Goal: Information Seeking & Learning: Find specific fact

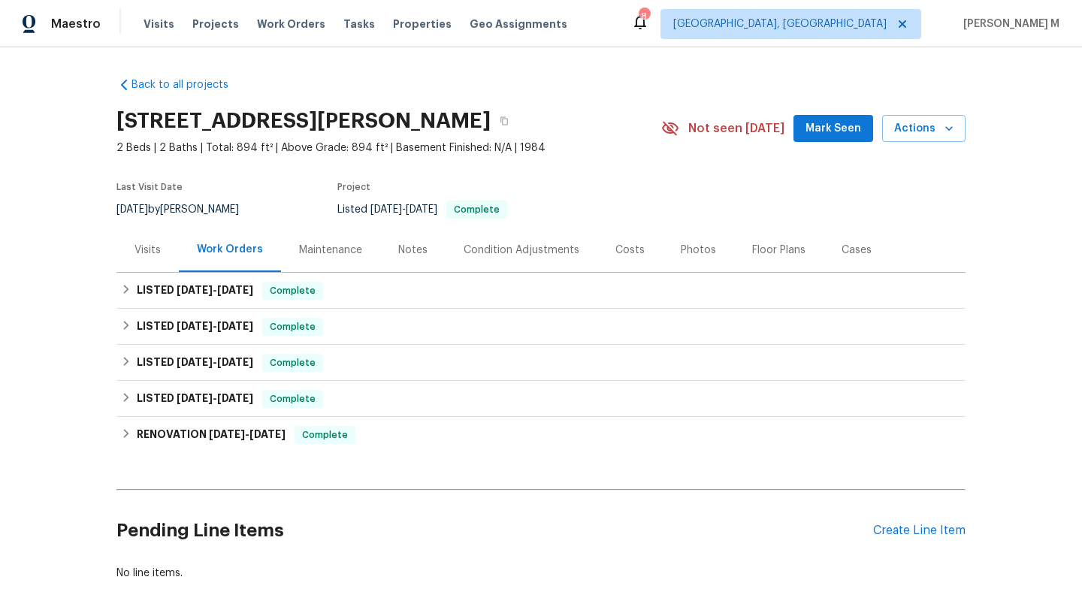
click at [138, 250] on div "Visits" at bounding box center [147, 250] width 26 height 15
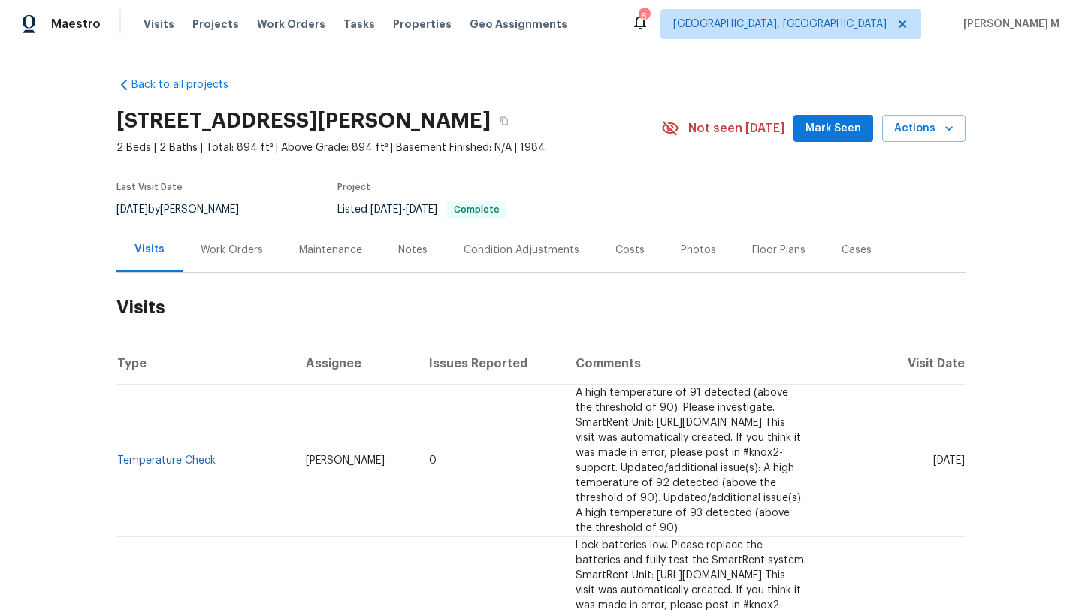
scroll to position [14, 0]
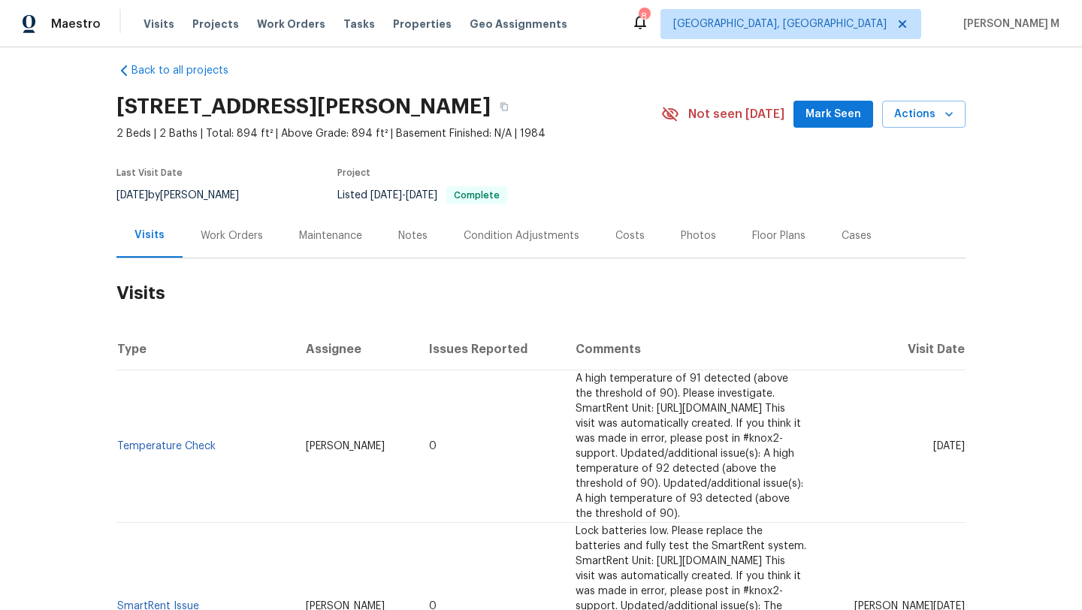
click at [237, 231] on div "Work Orders" at bounding box center [232, 235] width 62 height 15
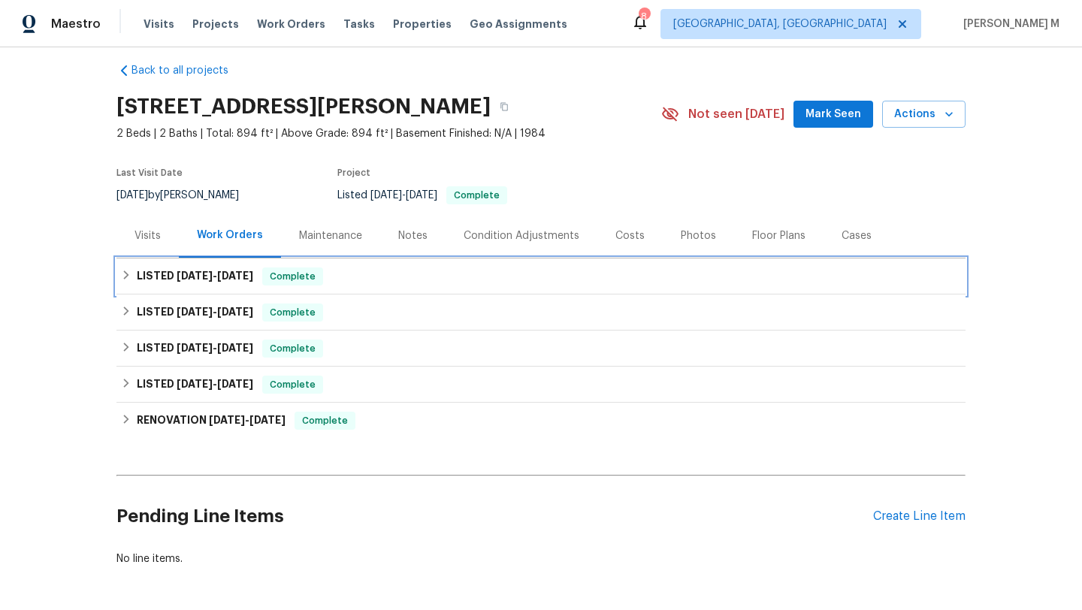
click at [238, 281] on h6 "LISTED 7/21/25 - 7/23/25" at bounding box center [195, 276] width 116 height 18
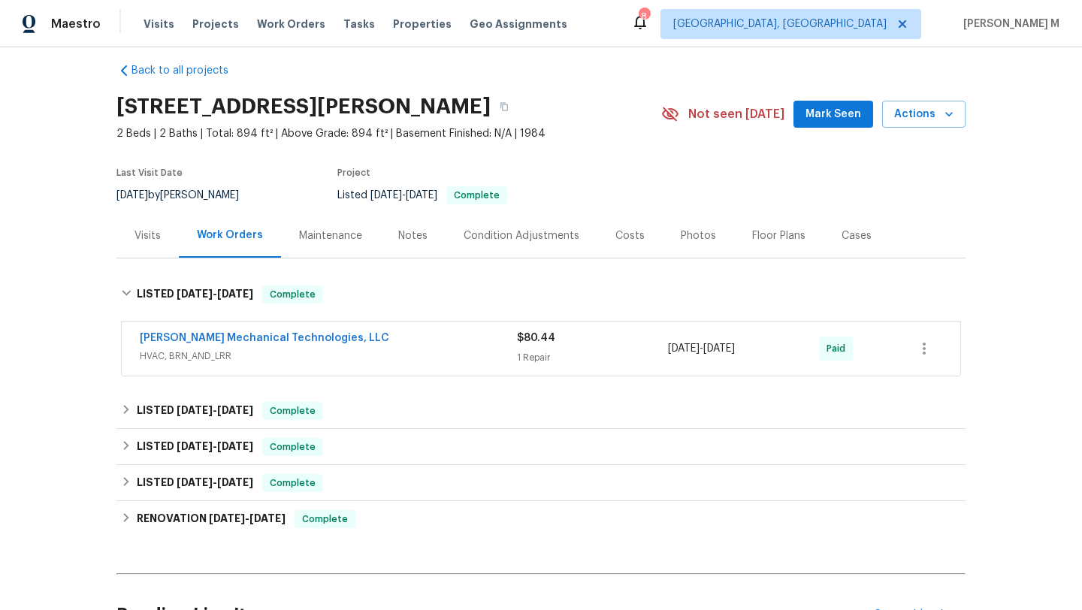
click at [303, 361] on span "HVAC, BRN_AND_LRR" at bounding box center [328, 356] width 377 height 15
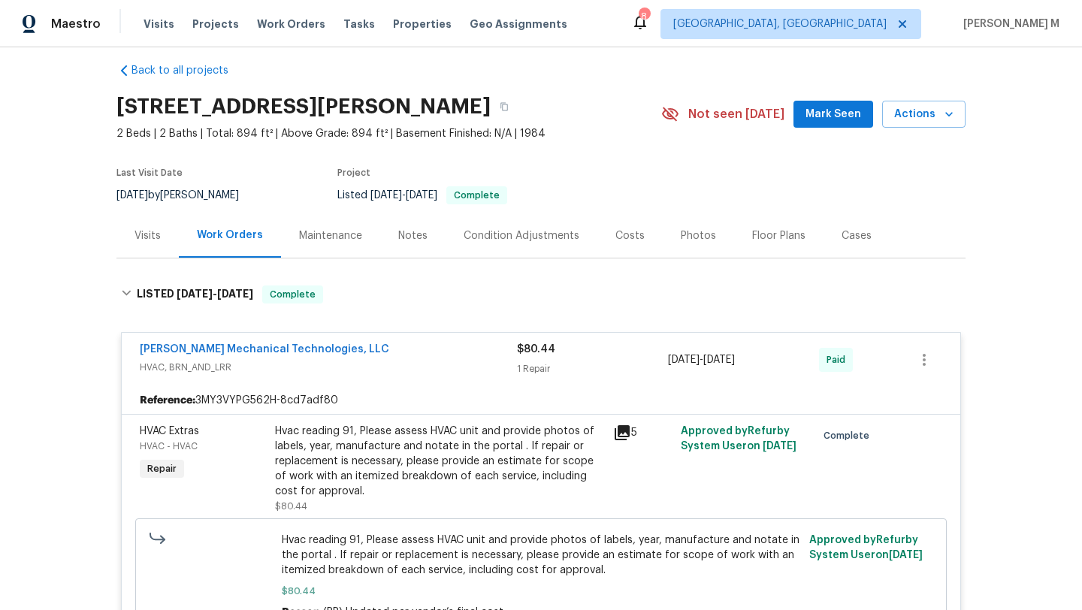
click at [358, 379] on div "Johnson's Mechanical Technologies, LLC HVAC, BRN_AND_LRR $80.44 1 Repair 7/21/2…" at bounding box center [541, 360] width 838 height 54
click at [364, 377] on div "Johnson's Mechanical Technologies, LLC HVAC, BRN_AND_LRR" at bounding box center [328, 360] width 377 height 36
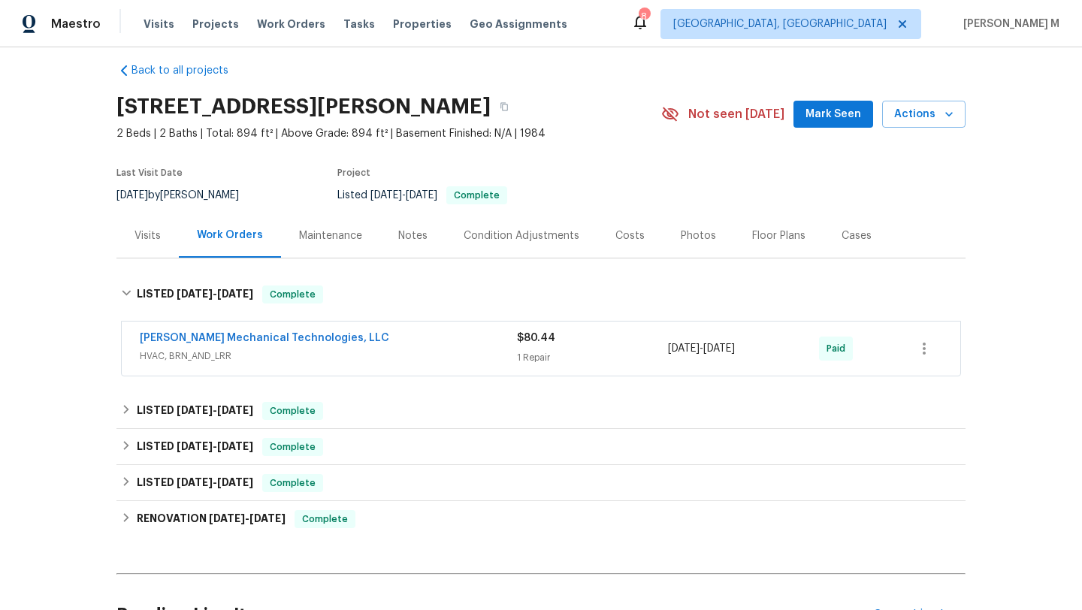
click at [157, 243] on div "Visits" at bounding box center [147, 235] width 62 height 44
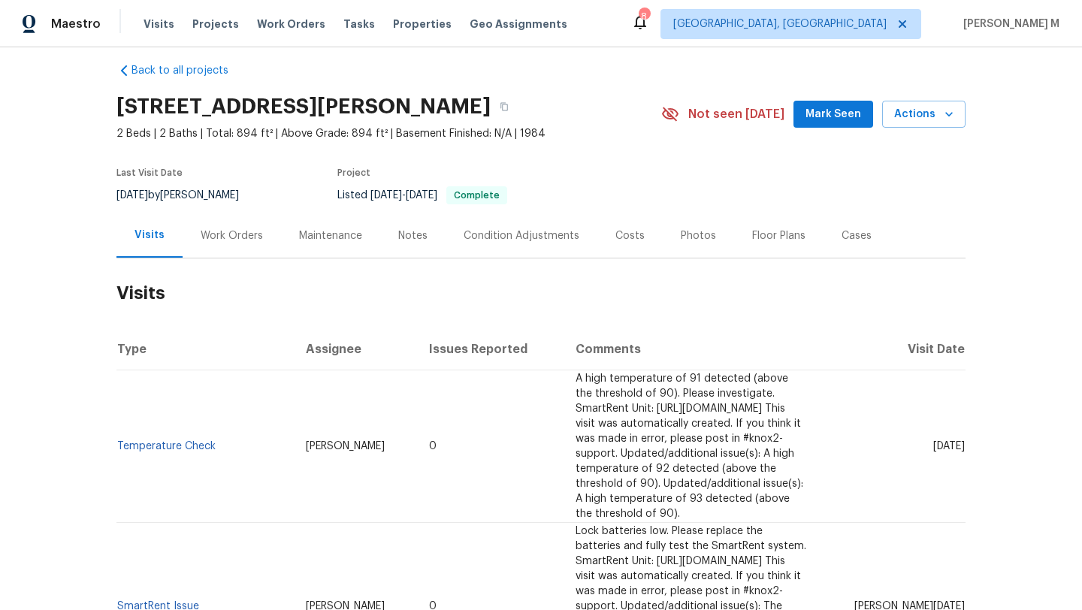
drag, startPoint x: 904, startPoint y: 433, endPoint x: 928, endPoint y: 433, distance: 24.8
click at [933, 441] on span "Sat, Jul 26 2025" at bounding box center [949, 446] width 32 height 11
copy span "Jul 26"
click at [261, 240] on div "Work Orders" at bounding box center [232, 235] width 98 height 44
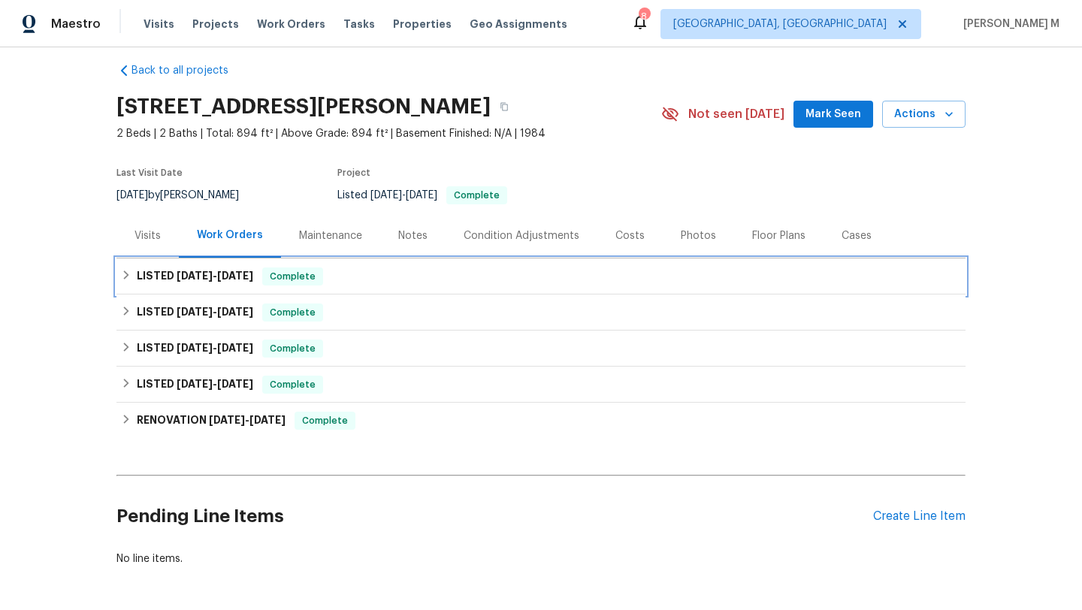
click at [246, 276] on span "7/23/25" at bounding box center [235, 275] width 36 height 11
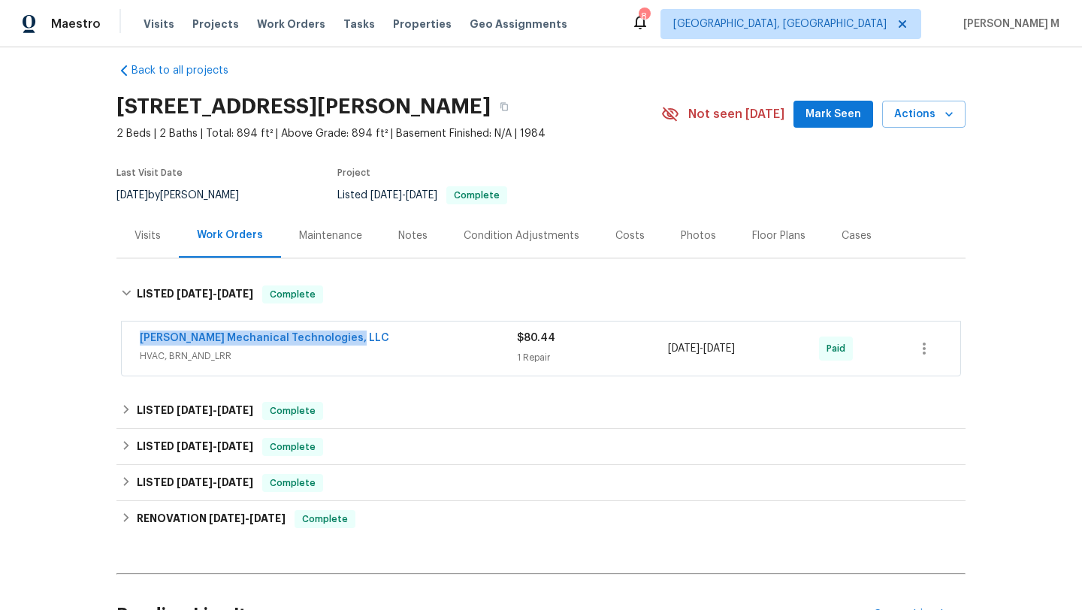
drag, startPoint x: 123, startPoint y: 334, endPoint x: 419, endPoint y: 334, distance: 295.9
click at [419, 334] on div "Johnson's Mechanical Technologies, LLC HVAC, BRN_AND_LRR $80.44 1 Repair 7/21/2…" at bounding box center [541, 348] width 838 height 54
copy link "Johnson's Mechanical Technologies, LLC"
drag, startPoint x: 662, startPoint y: 349, endPoint x: 768, endPoint y: 349, distance: 105.9
click at [768, 349] on div "7/21/2025 - 7/23/2025" at bounding box center [743, 348] width 151 height 36
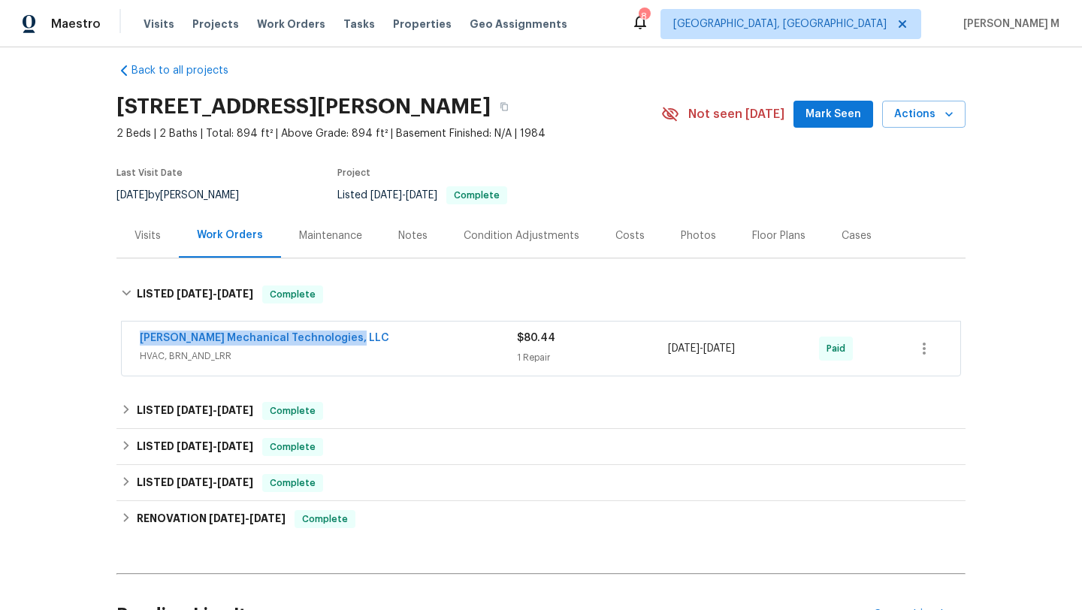
copy span "7/21/2025 - 7/23/2025"
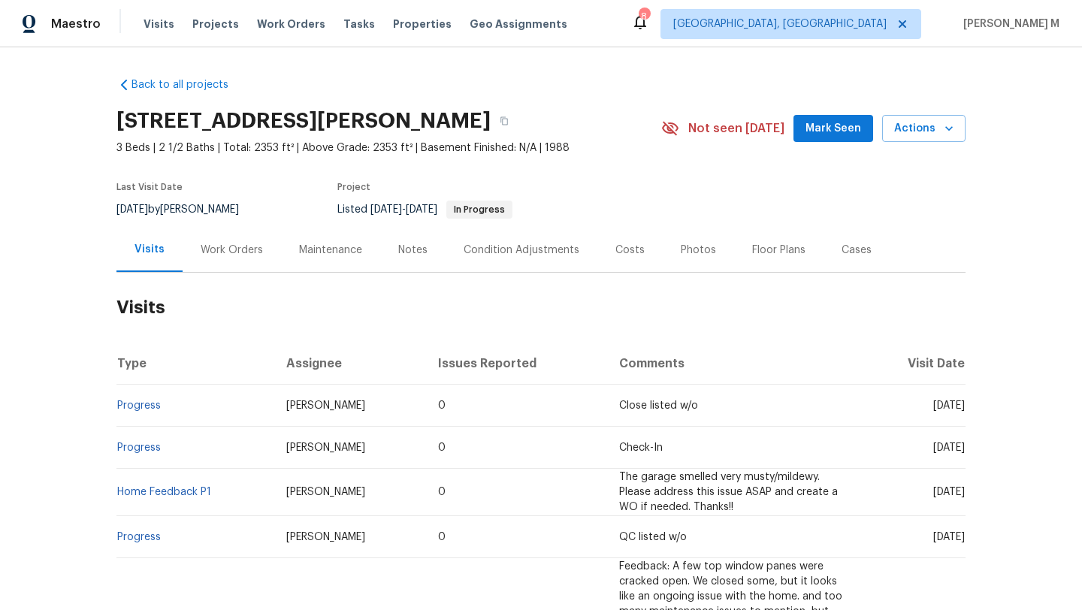
drag, startPoint x: 901, startPoint y: 405, endPoint x: 930, endPoint y: 406, distance: 28.6
click at [933, 406] on span "[DATE]" at bounding box center [949, 405] width 32 height 11
copy span "[DATE]"
click at [202, 248] on div "Work Orders" at bounding box center [232, 250] width 62 height 15
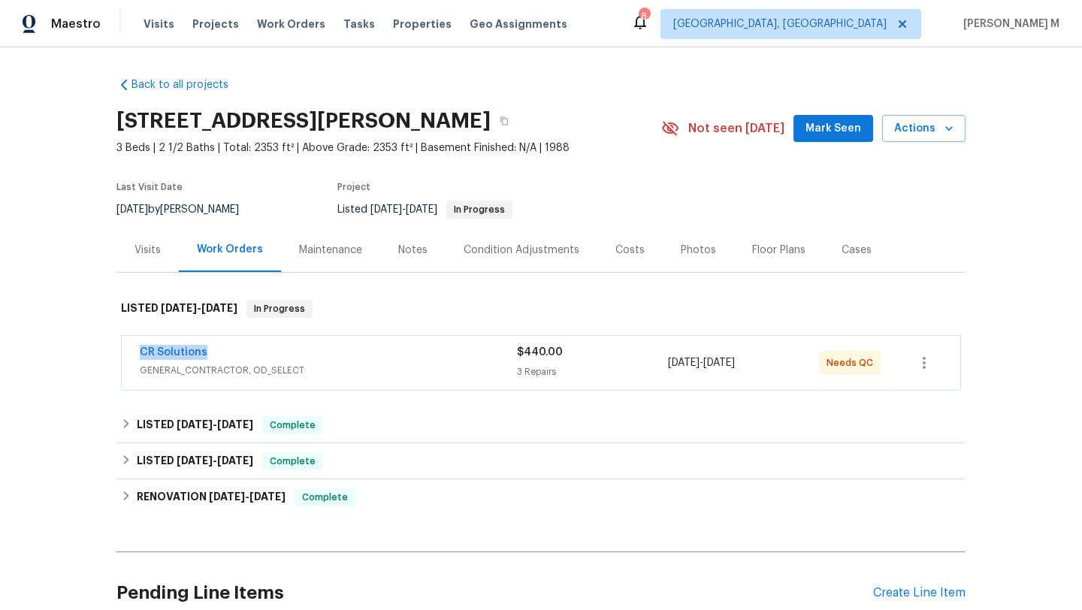
drag, startPoint x: 122, startPoint y: 350, endPoint x: 280, endPoint y: 350, distance: 157.7
click at [280, 350] on div "CR Solutions GENERAL_CONTRACTOR, OD_SELECT $440.00 3 Repairs [DATE] - [DATE] Ne…" at bounding box center [541, 363] width 838 height 54
copy link "CR Solutions"
click at [311, 362] on div "CR Solutions" at bounding box center [328, 354] width 377 height 18
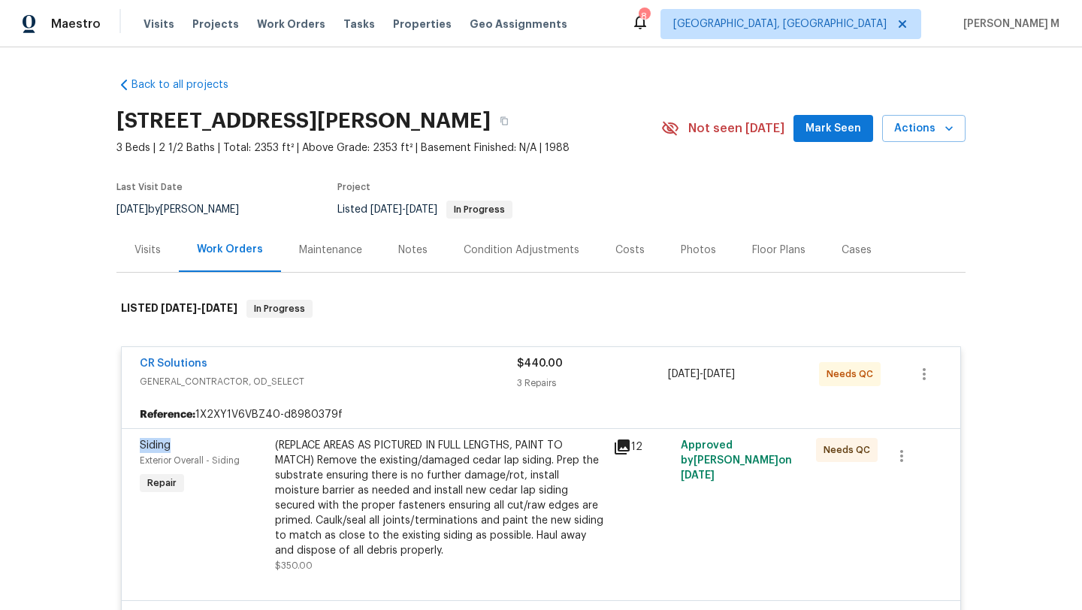
drag, startPoint x: 134, startPoint y: 445, endPoint x: 171, endPoint y: 444, distance: 36.1
click at [171, 444] on div "Siding" at bounding box center [203, 445] width 126 height 15
copy span "Siding"
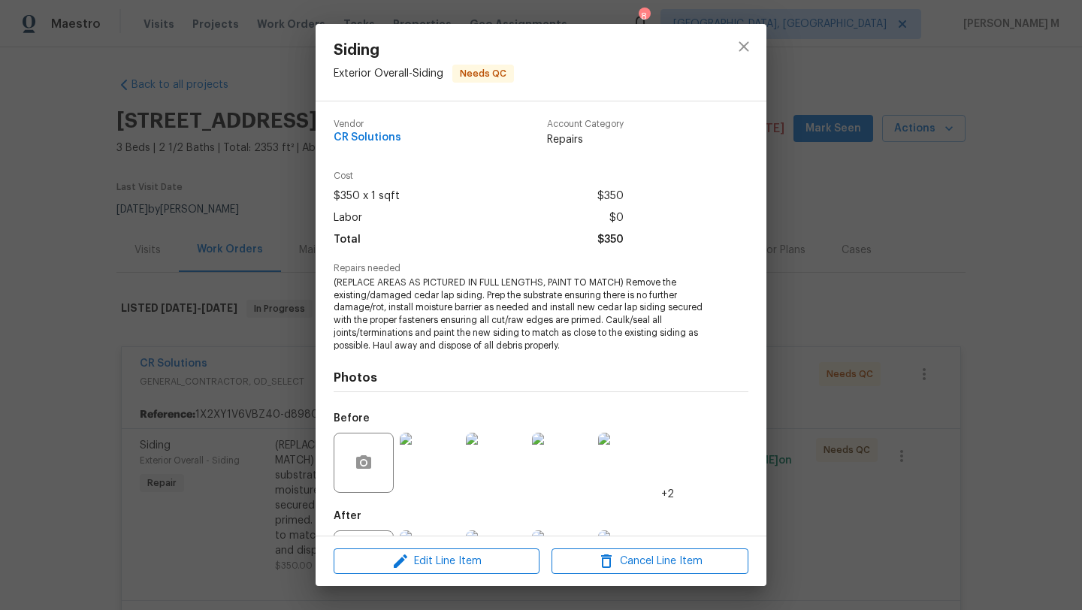
click at [802, 409] on div "Siding Exterior Overall - Siding Needs QC Vendor CR Solutions Account Category …" at bounding box center [541, 305] width 1082 height 610
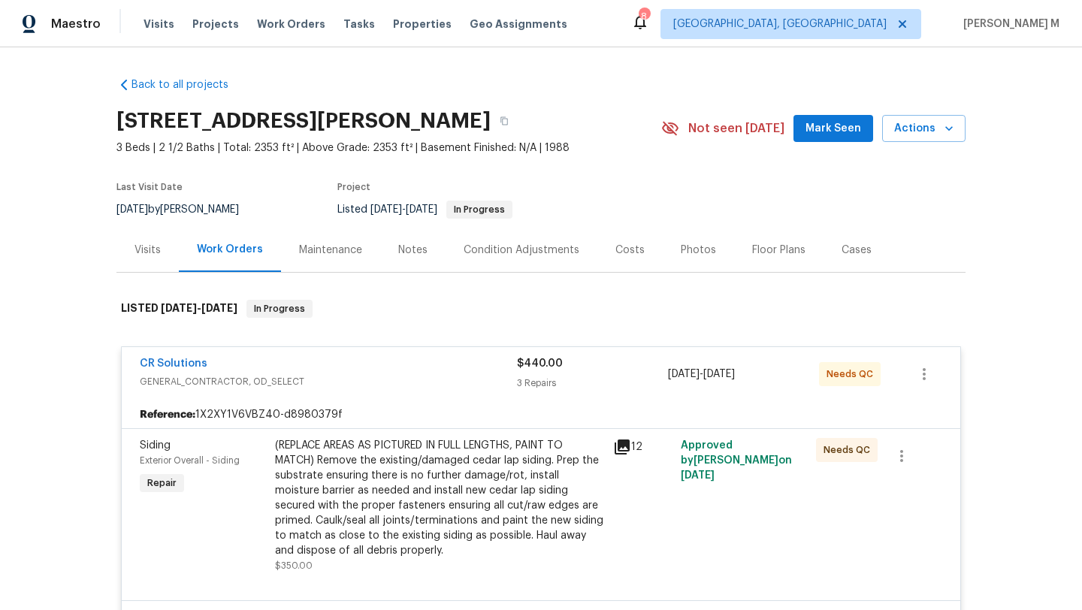
copy span "8/1/2025 - 8/5/2025"
drag, startPoint x: 663, startPoint y: 372, endPoint x: 756, endPoint y: 373, distance: 93.2
click at [735, 373] on span "8/1/2025 - 8/5/2025" at bounding box center [701, 374] width 67 height 15
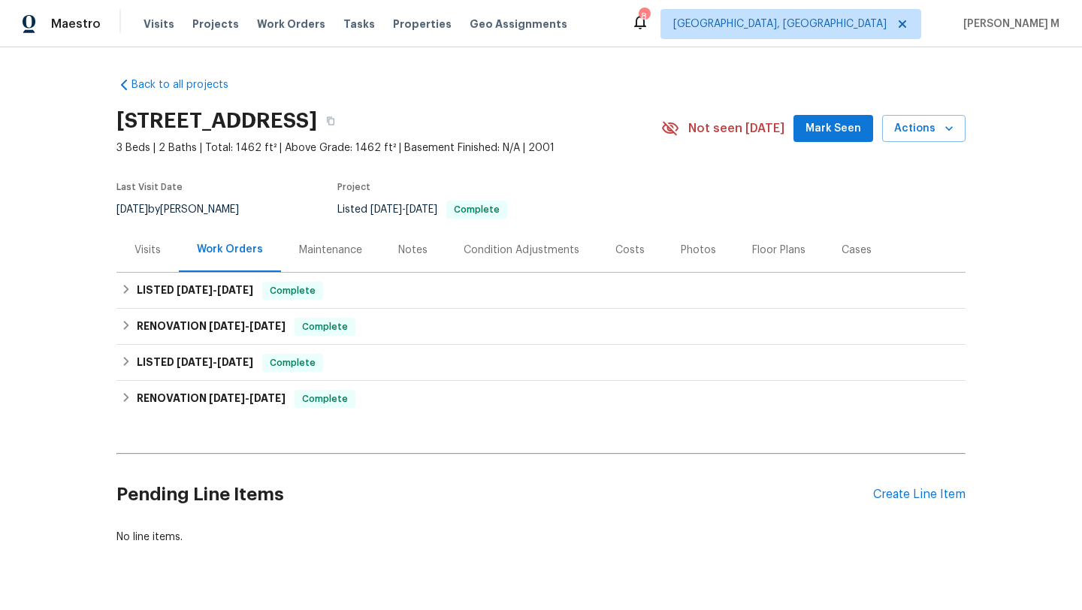
click at [847, 249] on div "Cases" at bounding box center [856, 250] width 30 height 15
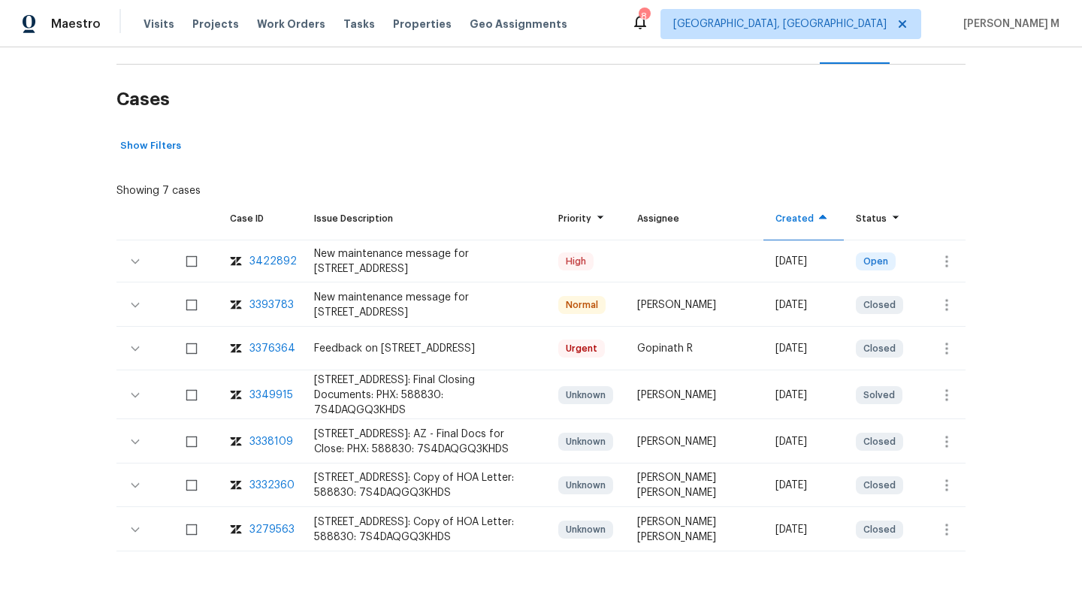
scroll to position [172, 0]
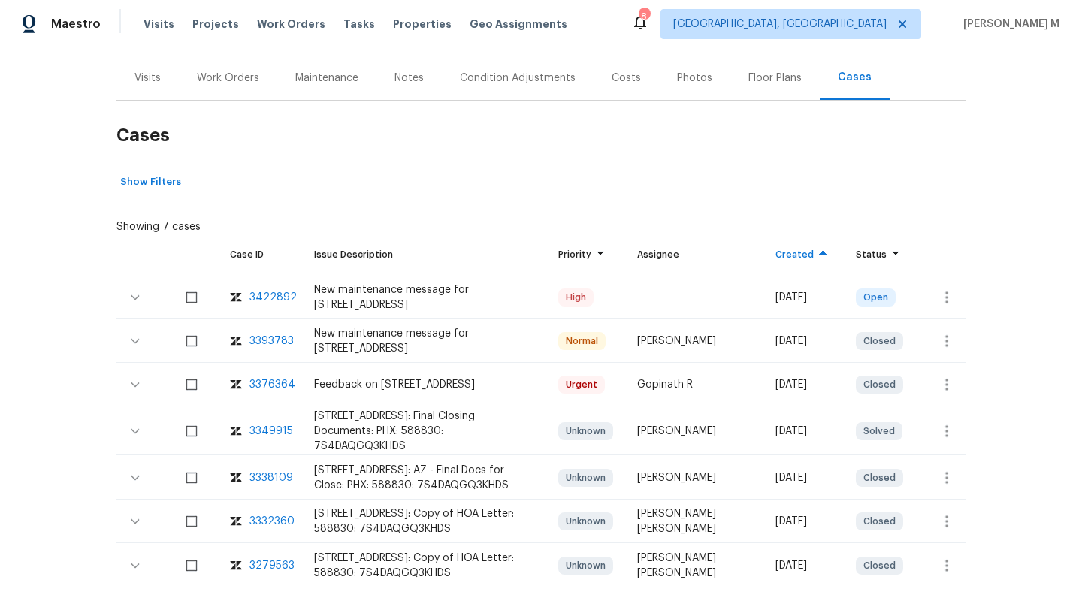
click at [273, 341] on div "3393783" at bounding box center [271, 340] width 44 height 15
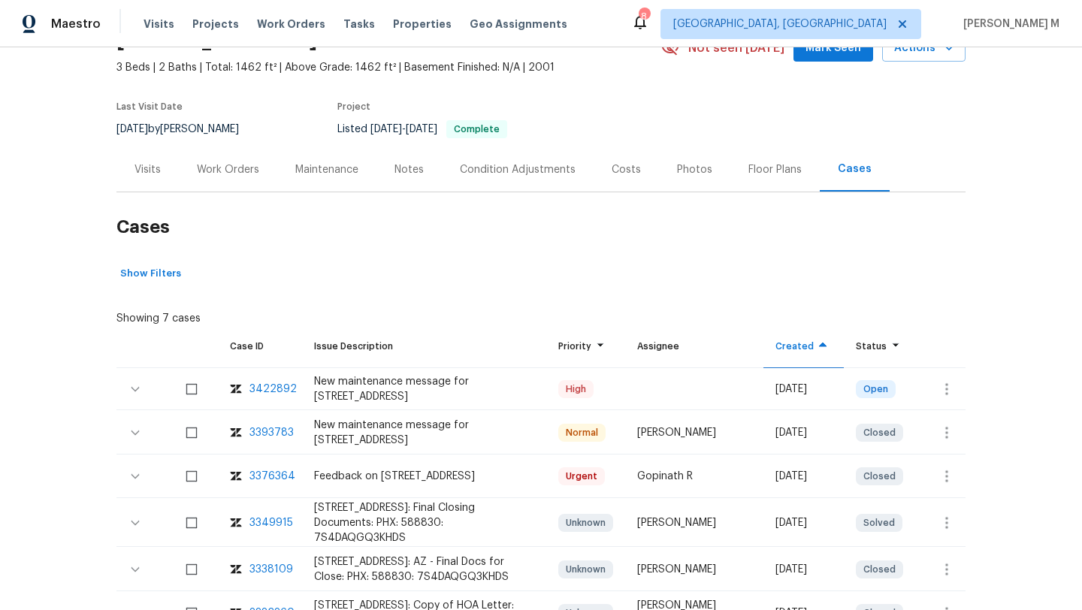
scroll to position [65, 0]
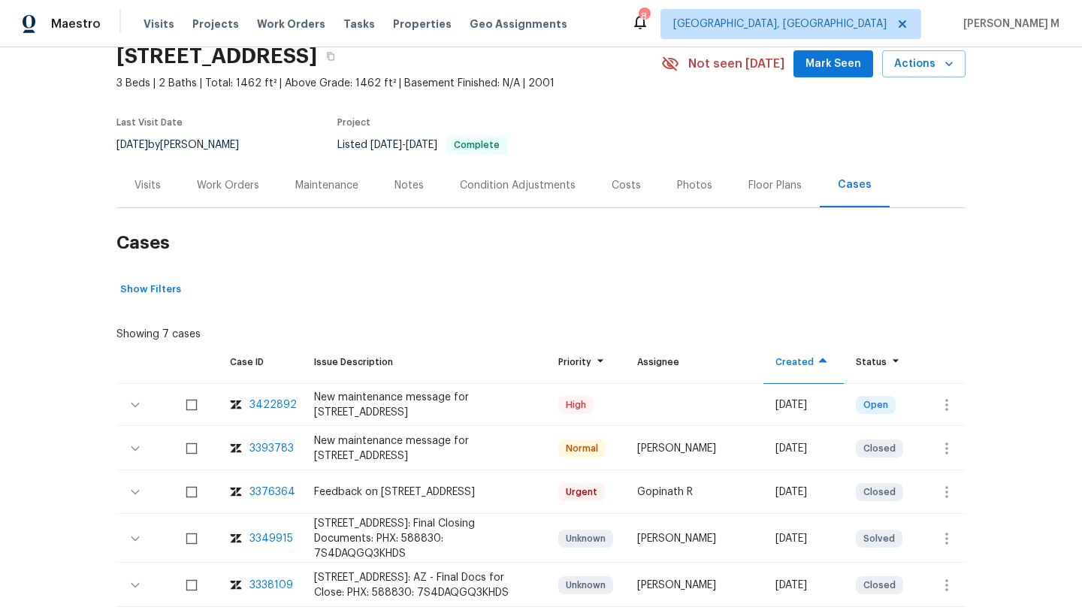
click at [243, 193] on div "Work Orders" at bounding box center [228, 185] width 98 height 44
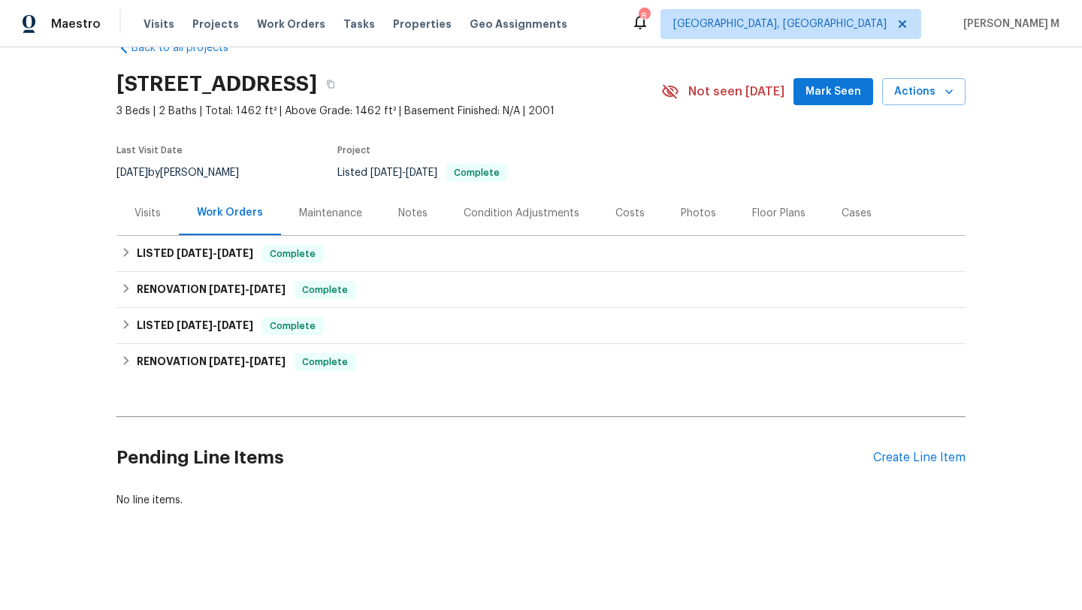
scroll to position [48, 0]
click at [259, 236] on div "LISTED 8/7/25 - 8/11/25 Complete" at bounding box center [540, 254] width 849 height 36
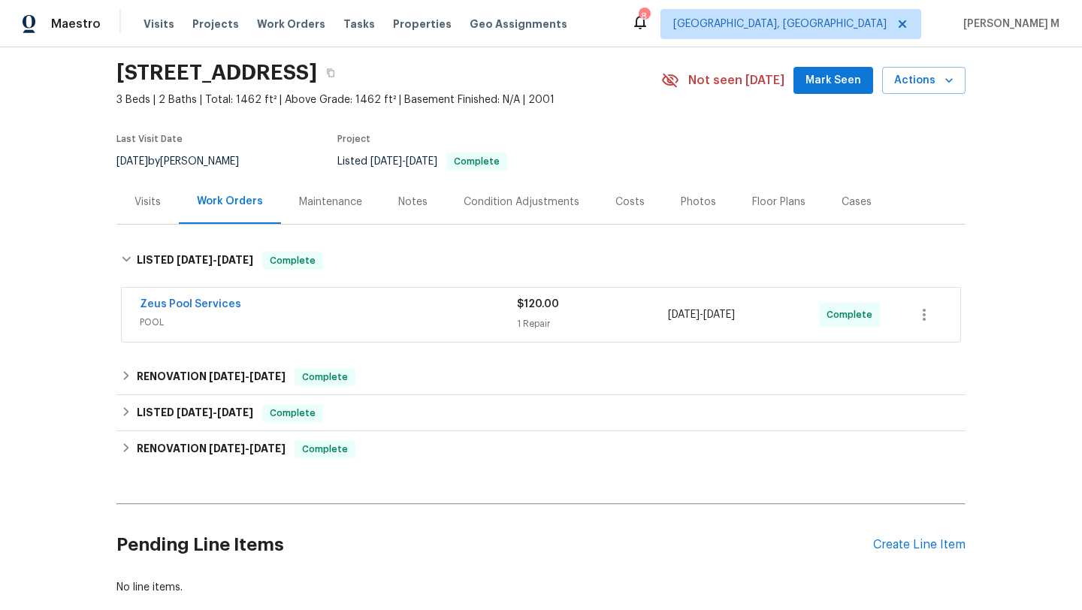
click at [318, 303] on div "Zeus Pool Services" at bounding box center [328, 306] width 377 height 18
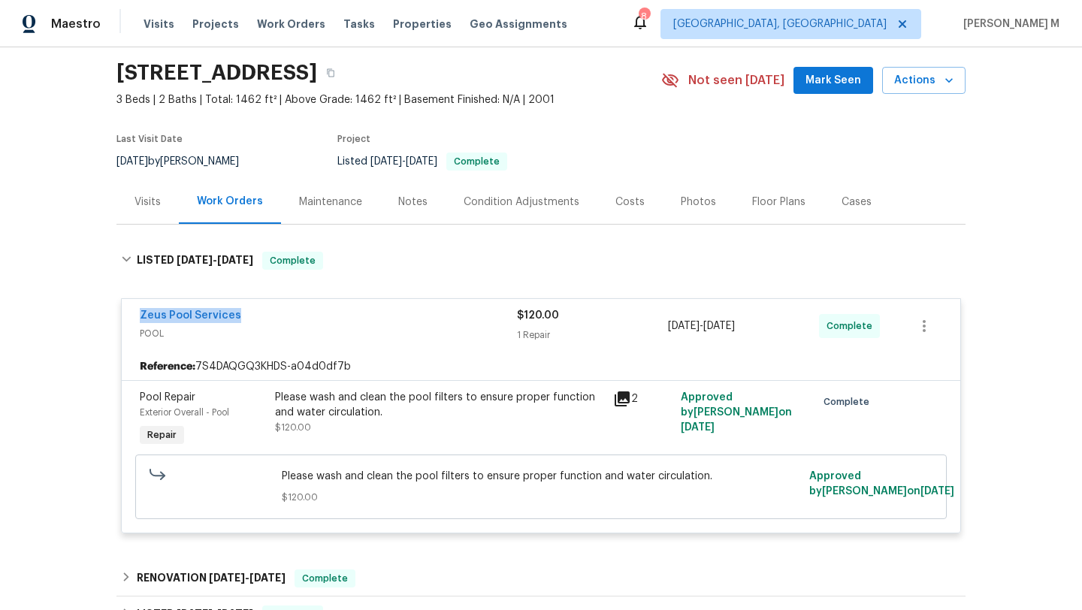
drag, startPoint x: 128, startPoint y: 316, endPoint x: 258, endPoint y: 316, distance: 129.2
click at [258, 316] on div "Zeus Pool Services POOL $120.00 1 Repair 8/8/2025 - 8/11/2025 Complete" at bounding box center [541, 326] width 838 height 54
copy link "Zeus Pool Services"
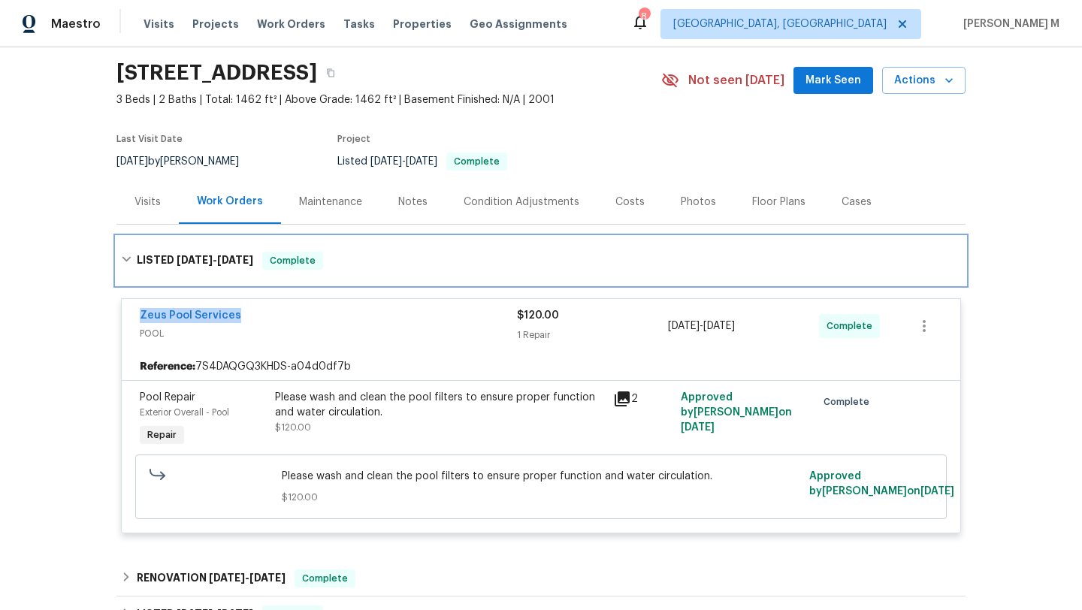
click at [421, 278] on div "LISTED 8/7/25 - 8/11/25 Complete" at bounding box center [540, 261] width 849 height 48
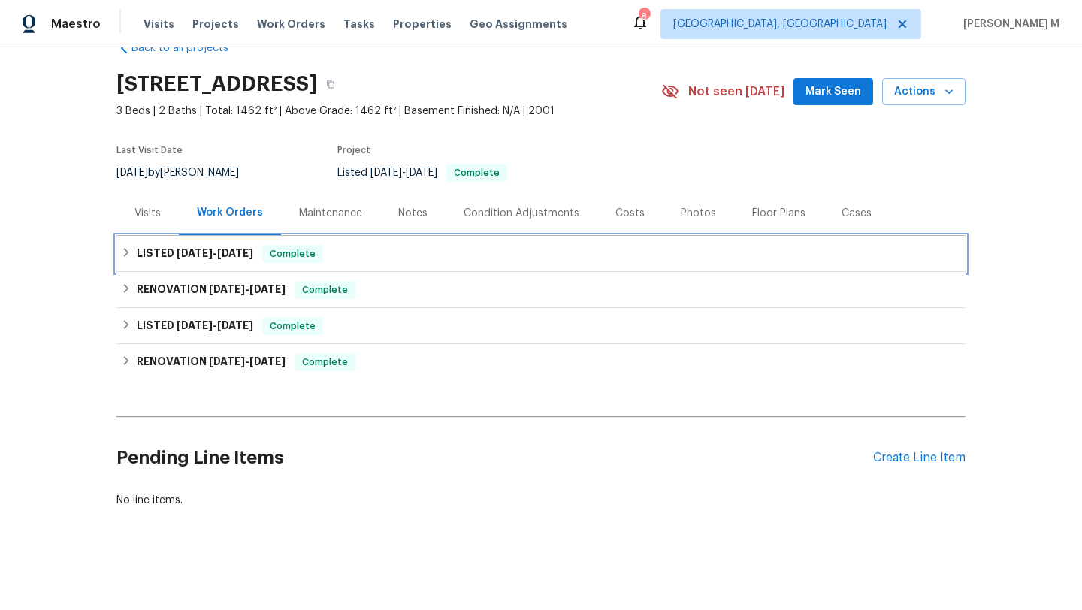
click at [405, 247] on div "LISTED 8/7/25 - 8/11/25 Complete" at bounding box center [541, 254] width 840 height 18
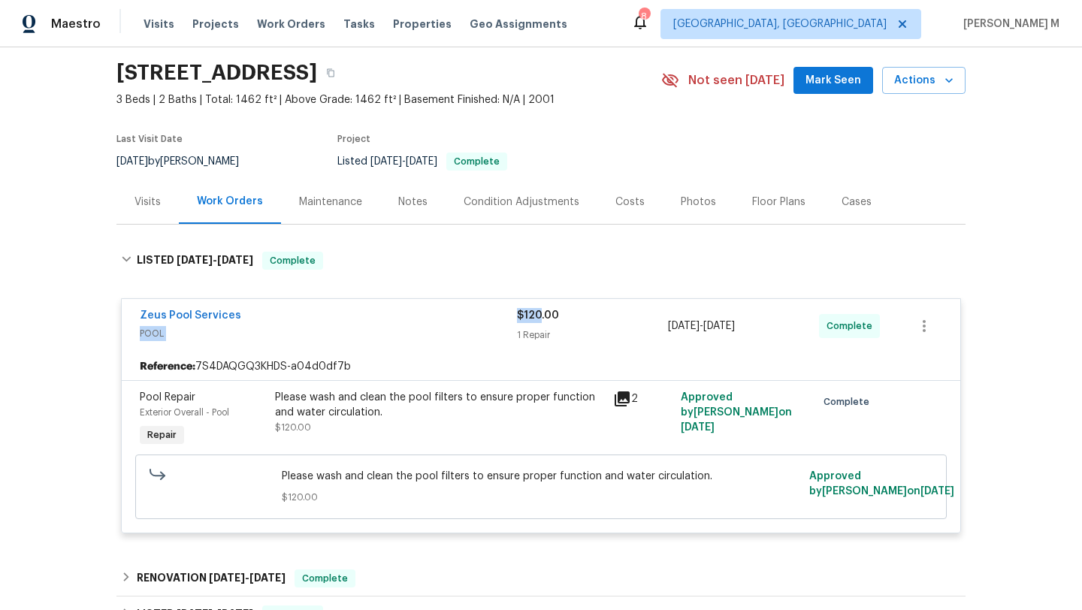
drag, startPoint x: 508, startPoint y: 313, endPoint x: 533, endPoint y: 313, distance: 24.8
click at [533, 313] on div "Zeus Pool Services POOL $120.00 1 Repair 8/8/2025 - 8/11/2025 Complete" at bounding box center [523, 326] width 766 height 36
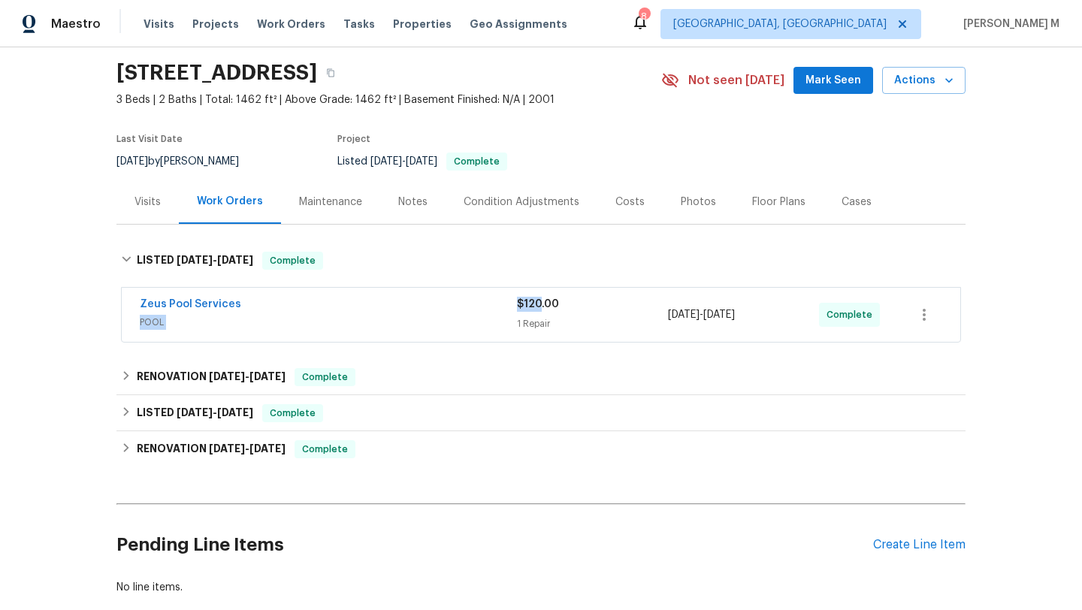
click at [338, 314] on div "Zeus Pool Services" at bounding box center [328, 306] width 377 height 18
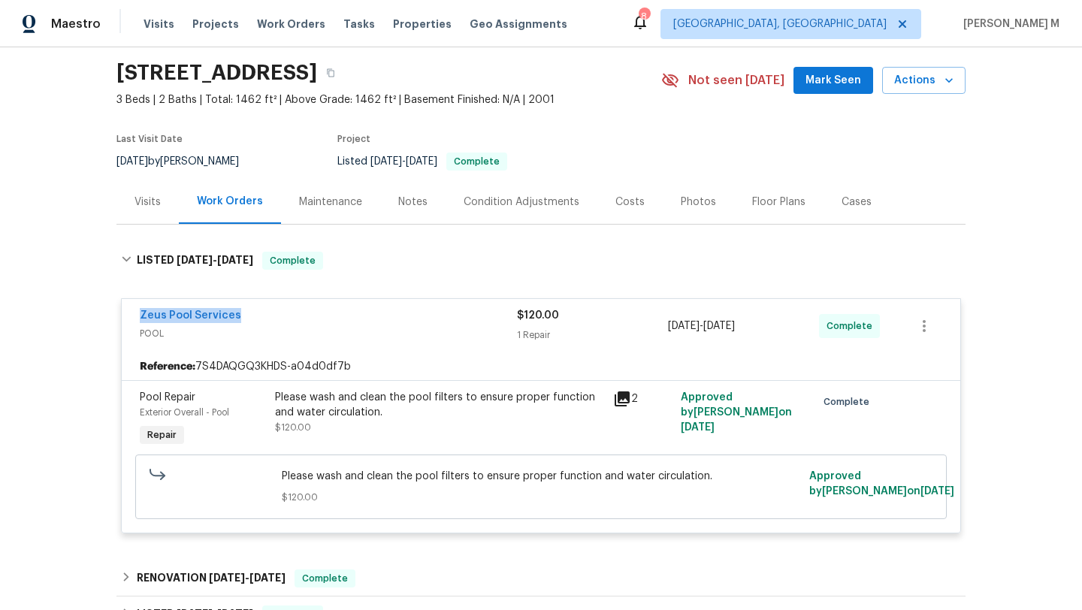
drag, startPoint x: 125, startPoint y: 313, endPoint x: 262, endPoint y: 312, distance: 136.7
click at [264, 312] on div "Zeus Pool Services POOL $120.00 1 Repair 8/8/2025 - 8/11/2025 Complete" at bounding box center [541, 326] width 838 height 54
copy link "Zeus Pool Services"
click at [146, 199] on div "Visits" at bounding box center [147, 202] width 26 height 15
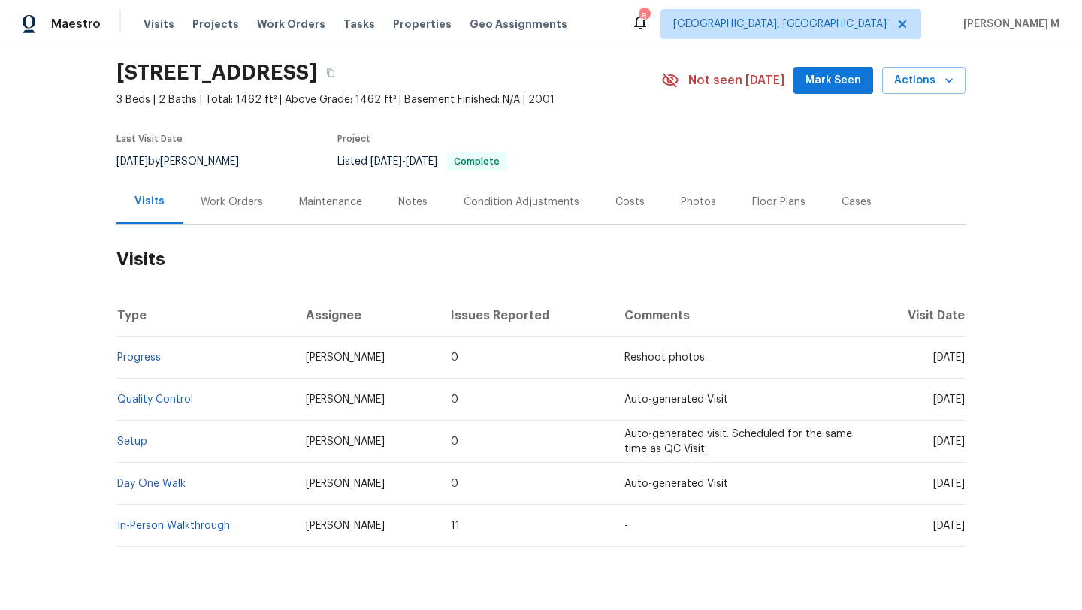
drag, startPoint x: 905, startPoint y: 359, endPoint x: 932, endPoint y: 359, distance: 27.0
click at [933, 359] on span "Thu, Jul 31 2025" at bounding box center [949, 357] width 32 height 11
copy span "Jul 31"
click at [230, 200] on div "Work Orders" at bounding box center [232, 202] width 62 height 15
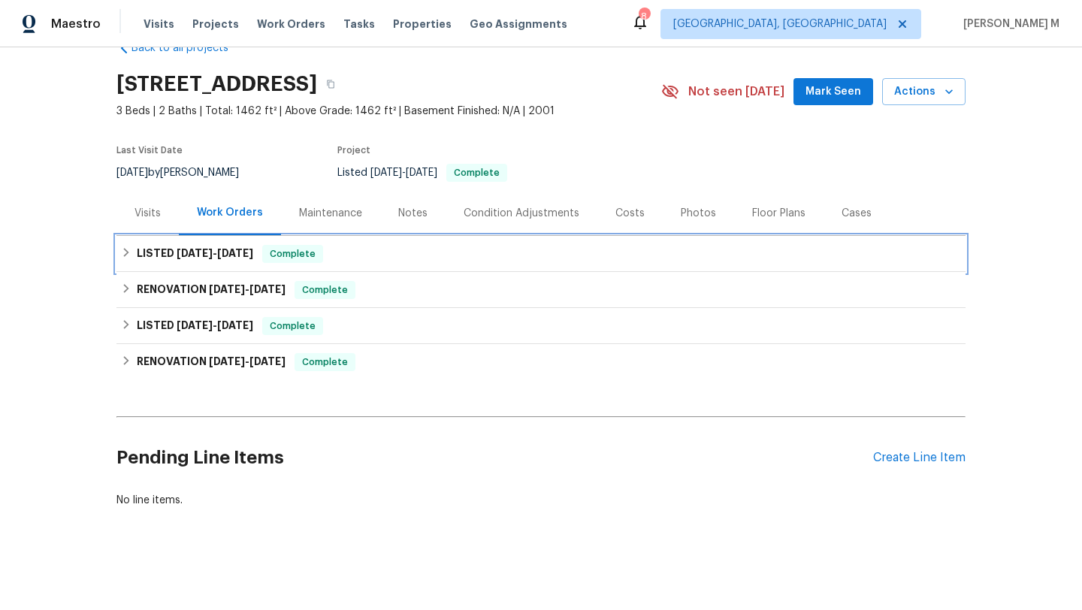
click at [228, 246] on h6 "LISTED 8/7/25 - 8/11/25" at bounding box center [195, 254] width 116 height 18
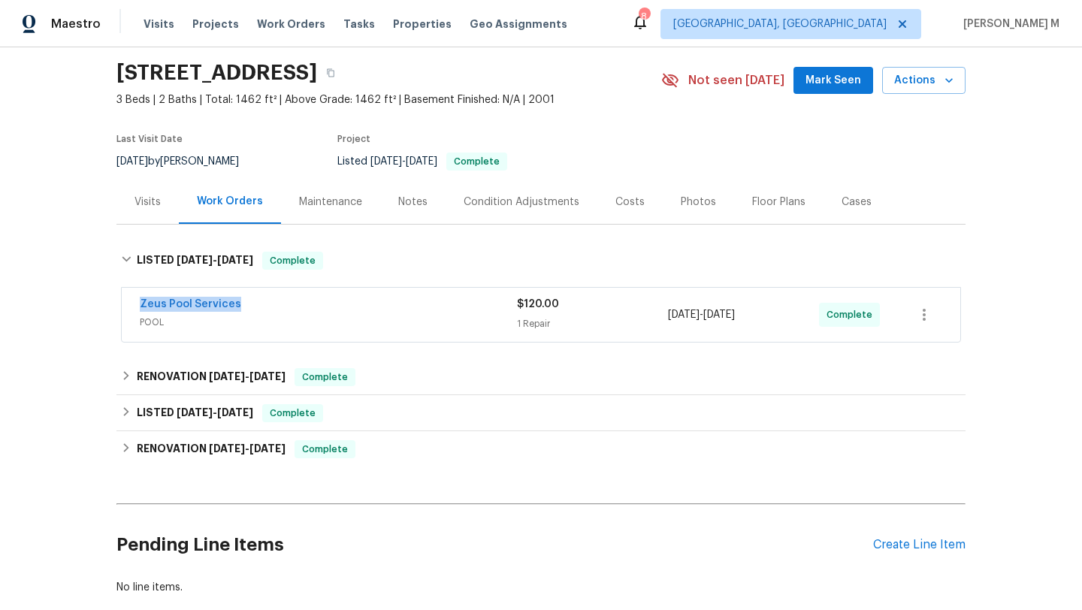
drag, startPoint x: 127, startPoint y: 308, endPoint x: 302, endPoint y: 308, distance: 175.0
click at [302, 308] on div "Zeus Pool Services POOL $120.00 1 Repair 8/8/2025 - 8/11/2025 Complete" at bounding box center [541, 315] width 838 height 54
copy link "Zeus Pool Services"
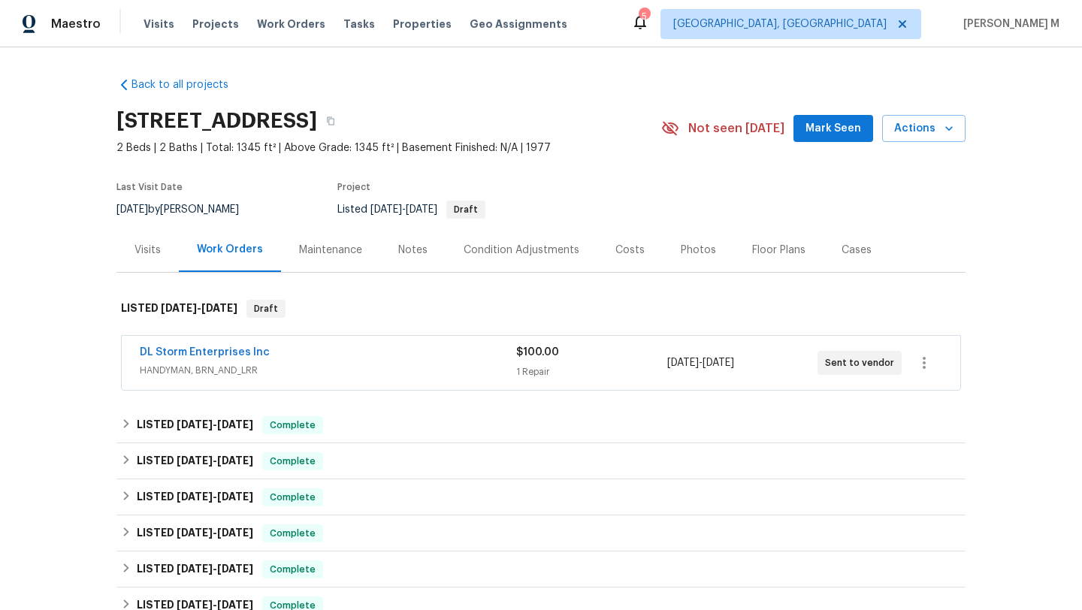
click at [336, 346] on div "DL Storm Enterprises Inc" at bounding box center [328, 354] width 376 height 18
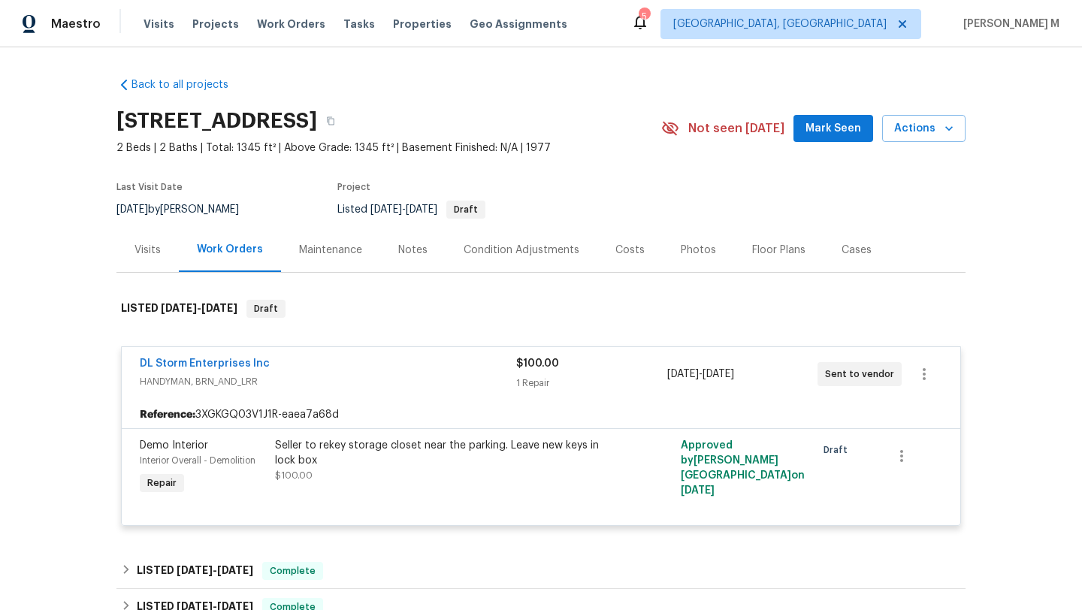
scroll to position [8, 0]
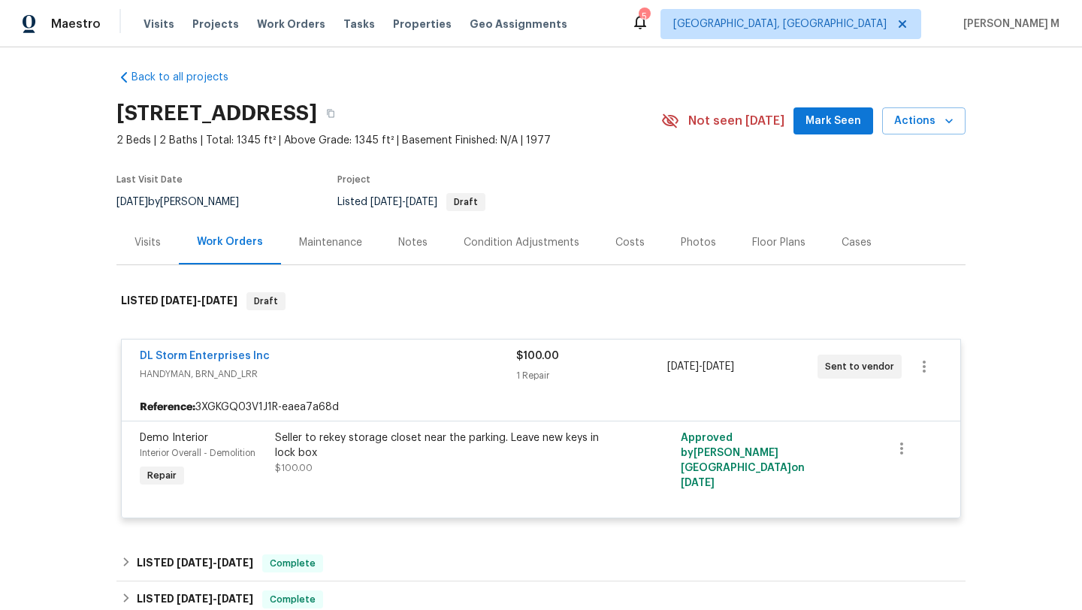
click at [418, 361] on div "DL Storm Enterprises Inc" at bounding box center [328, 358] width 376 height 18
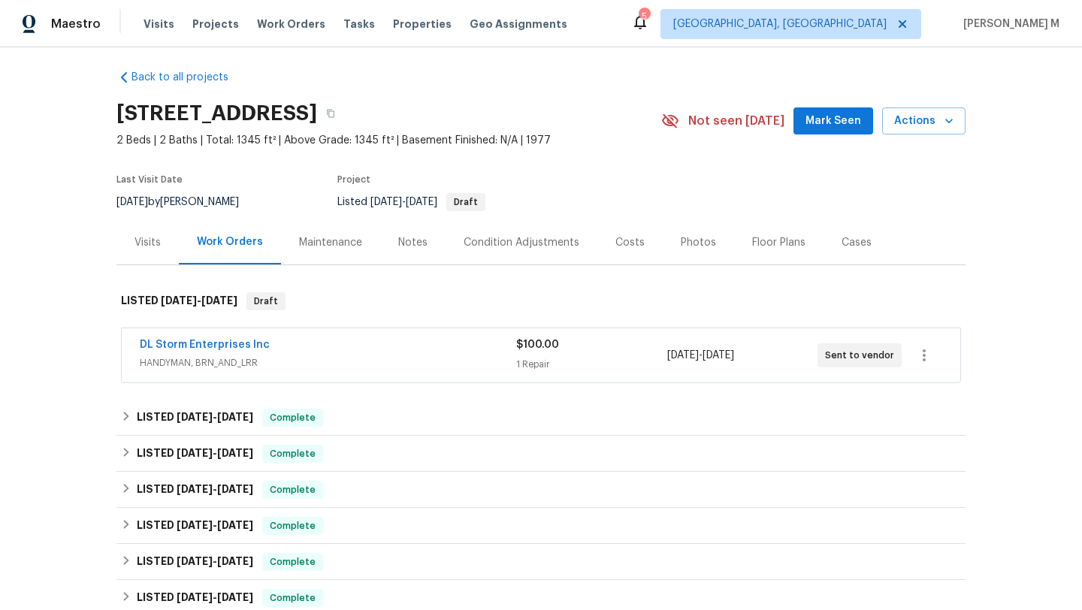
click at [140, 250] on div "Visits" at bounding box center [147, 242] width 62 height 44
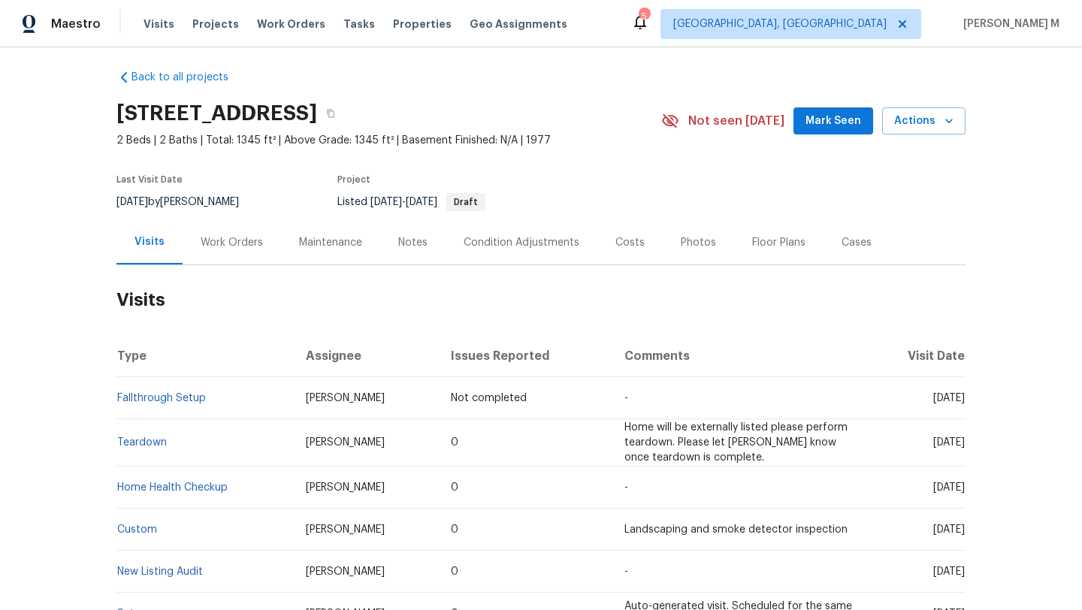
drag, startPoint x: 898, startPoint y: 398, endPoint x: 933, endPoint y: 398, distance: 34.6
click at [933, 398] on span "Fri, Aug 15 2025" at bounding box center [949, 398] width 32 height 11
copy span "Aug 15"
click at [201, 247] on div "Work Orders" at bounding box center [232, 242] width 62 height 15
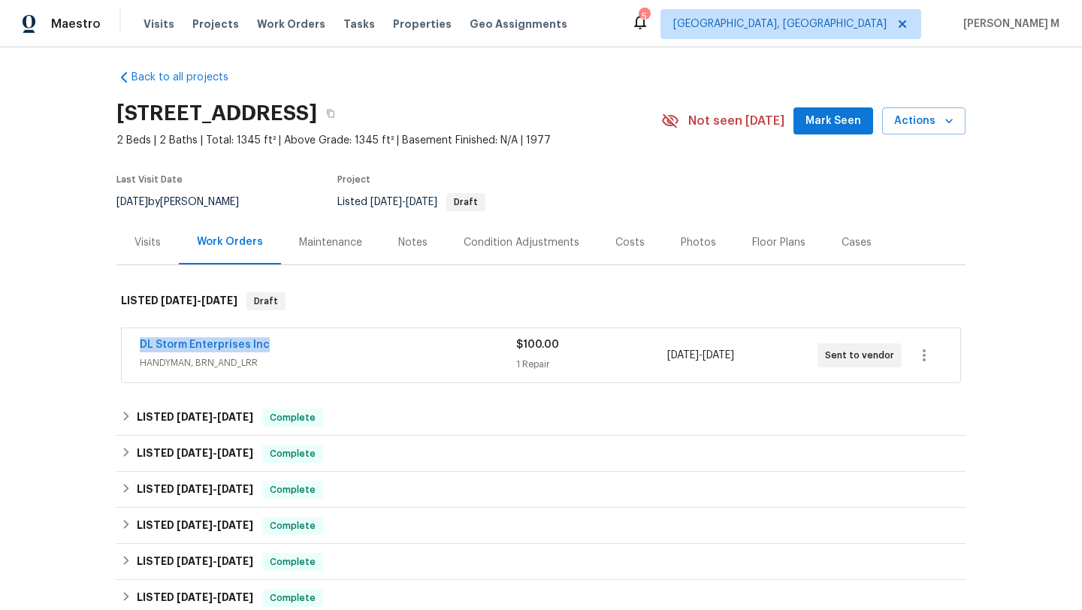
drag, startPoint x: 124, startPoint y: 345, endPoint x: 444, endPoint y: 346, distance: 320.0
click at [447, 345] on div "DL Storm Enterprises Inc HANDYMAN, BRN_AND_LRR $100.00 1 Repair 8/11/2025 - 8/1…" at bounding box center [541, 355] width 838 height 54
copy link "DL Storm Enterprises Inc"
click at [158, 246] on div "Visits" at bounding box center [147, 242] width 62 height 44
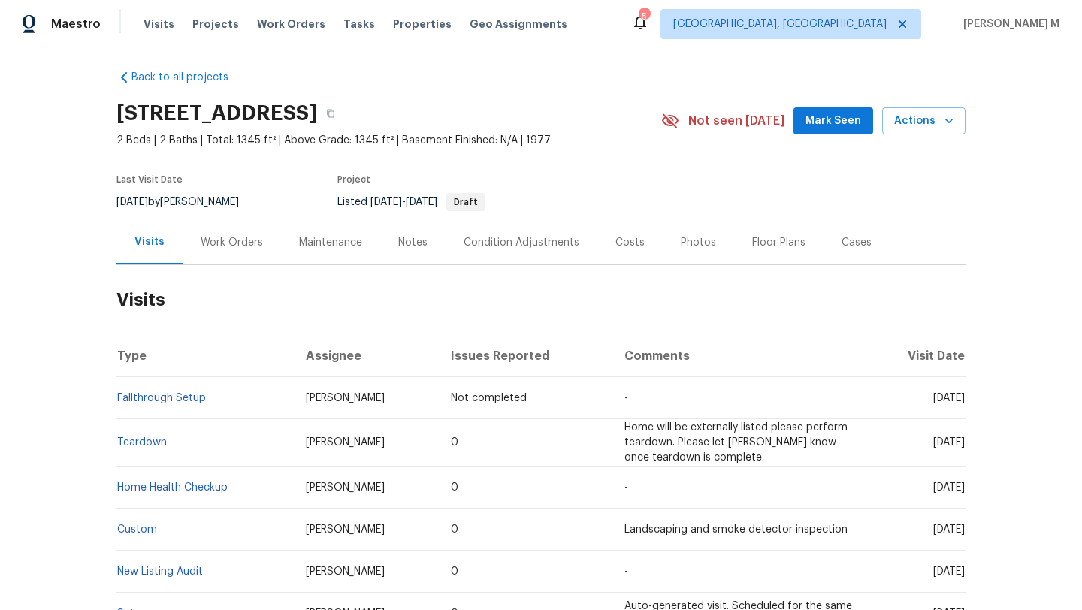
drag, startPoint x: 899, startPoint y: 392, endPoint x: 933, endPoint y: 397, distance: 34.1
click at [934, 397] on span "Fri, Aug 15 2025" at bounding box center [949, 398] width 32 height 11
copy span "Aug 15"
click at [228, 238] on div "Work Orders" at bounding box center [232, 242] width 62 height 15
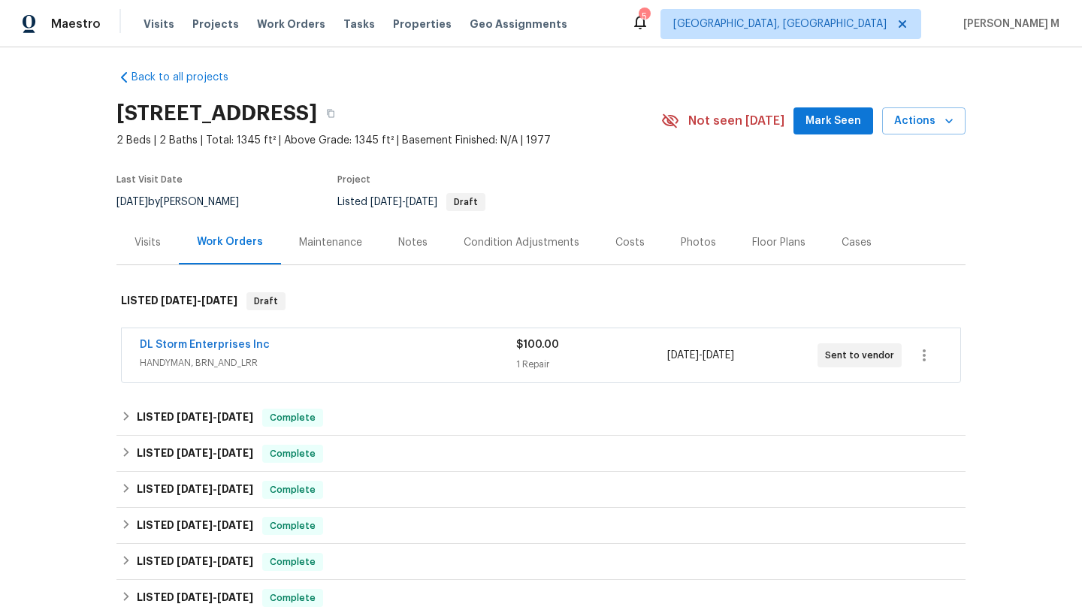
copy span "8/11/2025 - 8/14/2025"
drag, startPoint x: 662, startPoint y: 355, endPoint x: 767, endPoint y: 354, distance: 105.2
click at [767, 354] on div "8/11/2025 - 8/14/2025" at bounding box center [742, 355] width 150 height 36
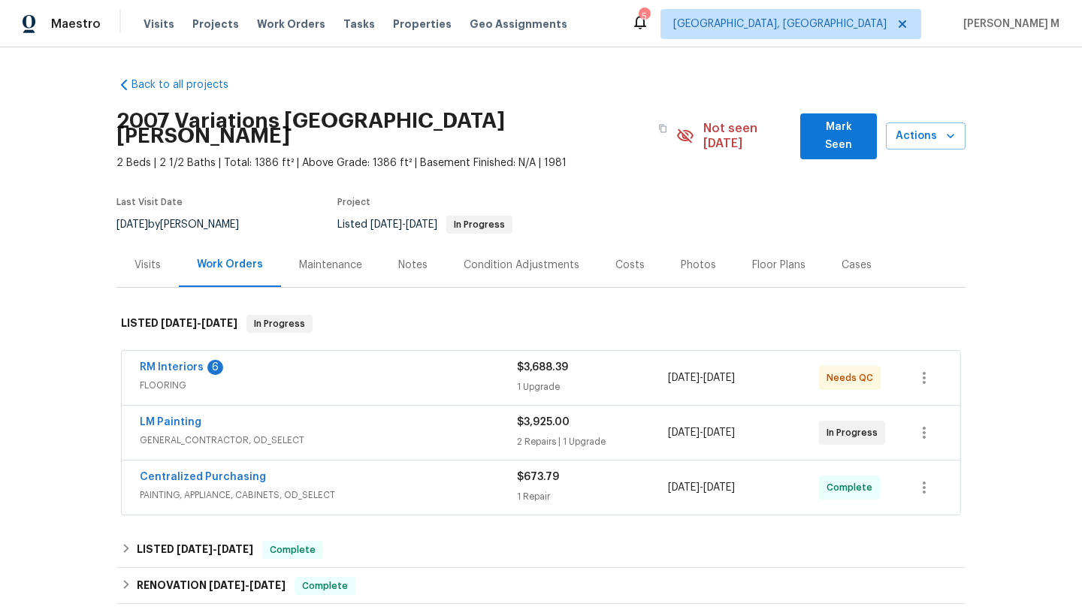
click at [358, 378] on span "FLOORING" at bounding box center [328, 385] width 377 height 15
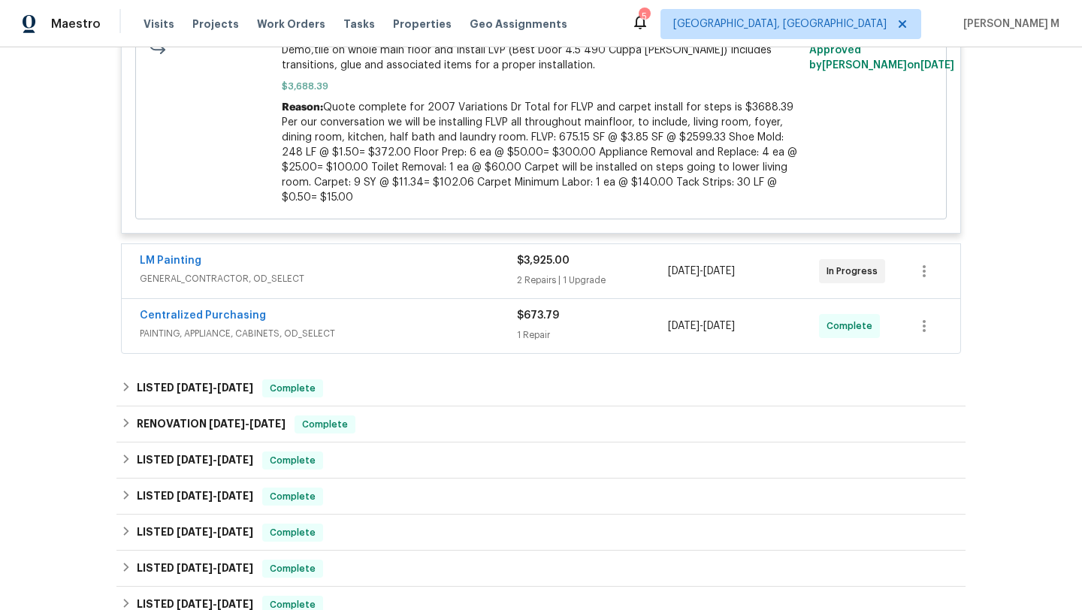
scroll to position [379, 0]
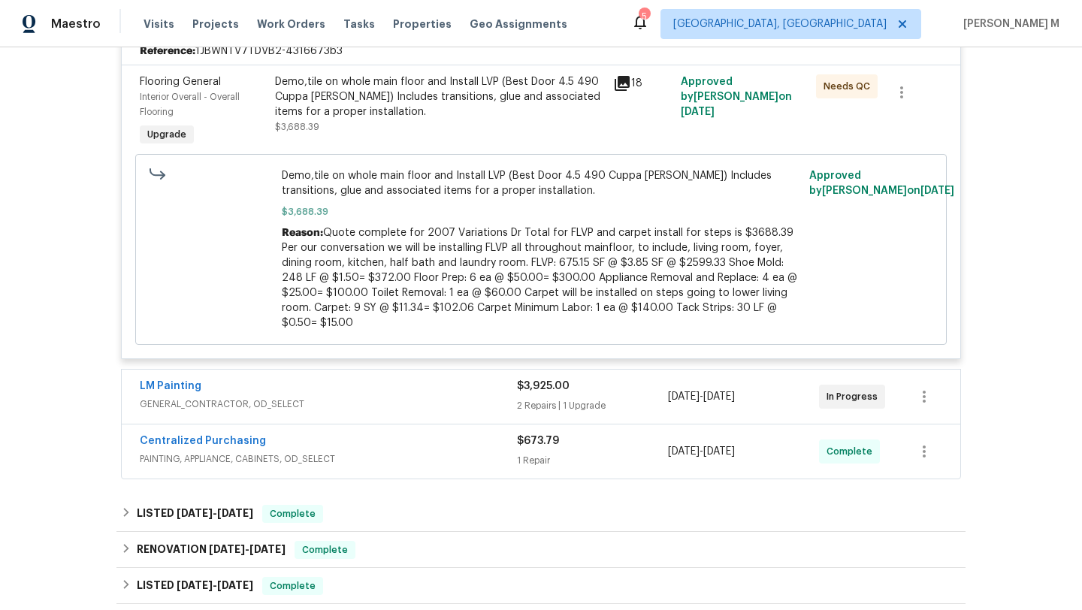
click at [460, 379] on div "LM Painting" at bounding box center [328, 388] width 377 height 18
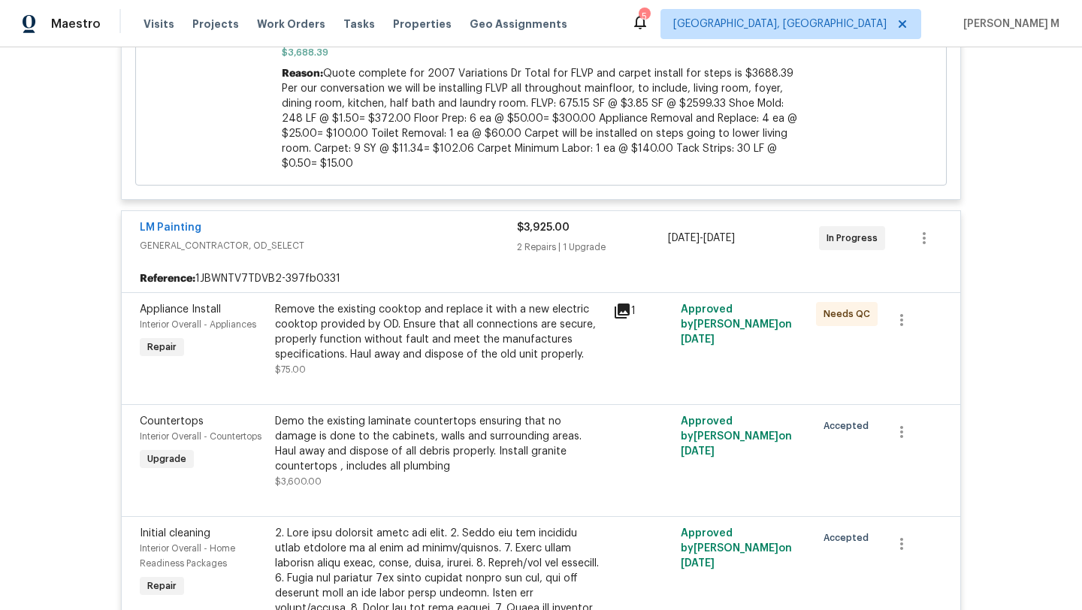
scroll to position [525, 0]
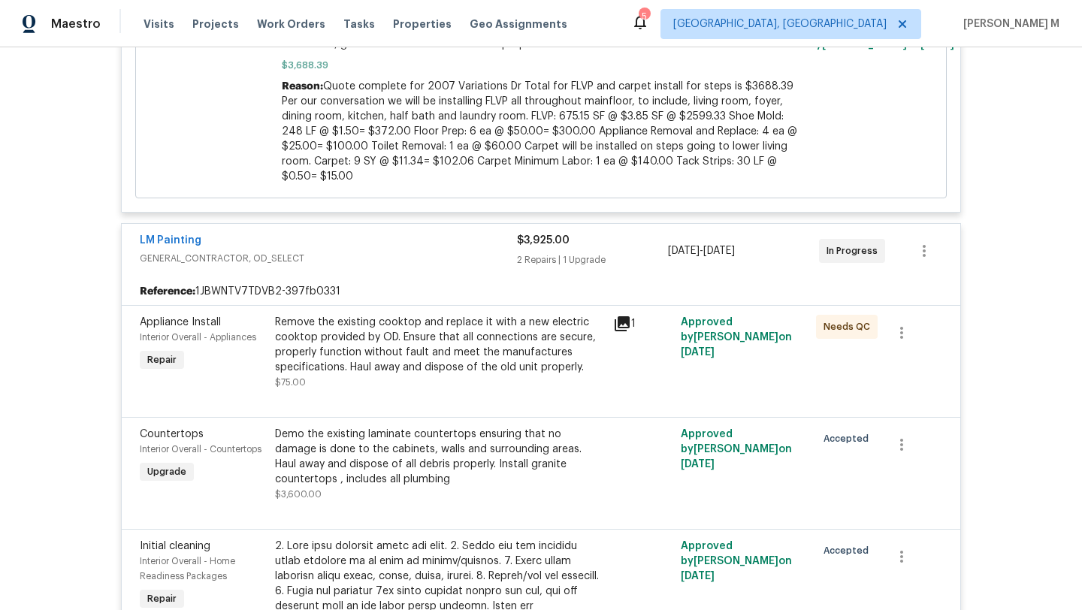
click at [466, 251] on span "GENERAL_CONTRACTOR, OD_SELECT" at bounding box center [328, 258] width 377 height 15
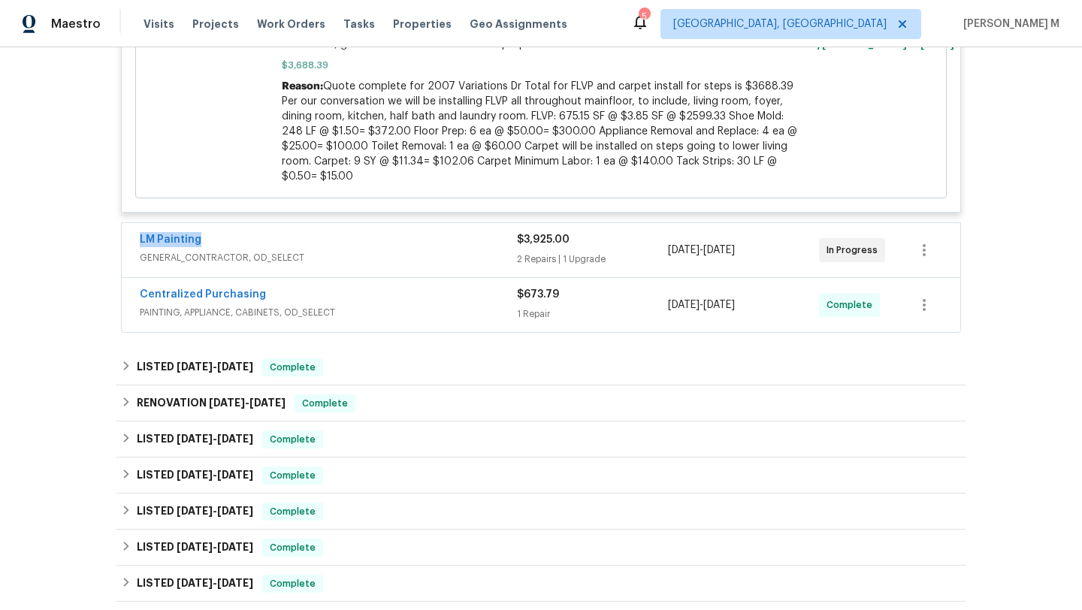
drag, startPoint x: 125, startPoint y: 225, endPoint x: 280, endPoint y: 225, distance: 154.7
click at [280, 225] on div "LM Painting GENERAL_CONTRACTOR, OD_SELECT $3,925.00 2 Repairs | 1 Upgrade [DATE…" at bounding box center [541, 250] width 838 height 54
copy link "LM Painting"
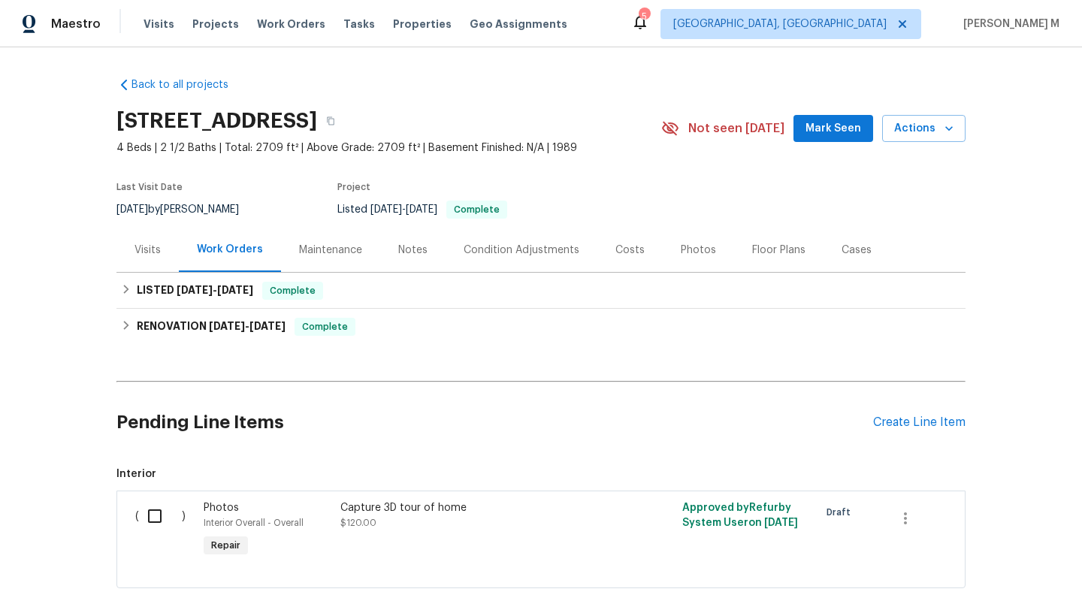
click at [831, 261] on div "Cases" at bounding box center [856, 250] width 66 height 44
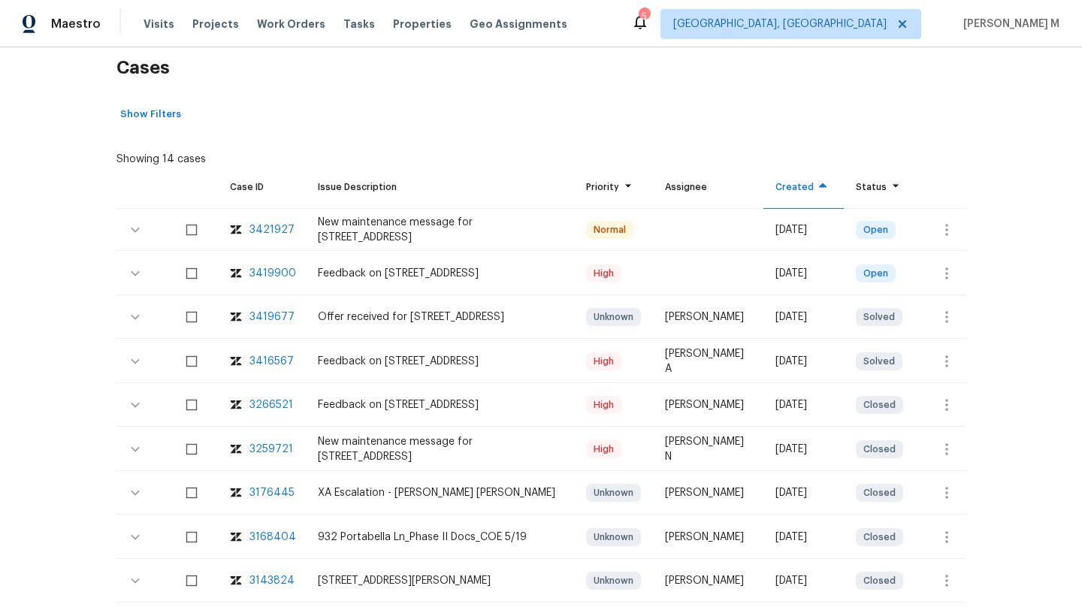
scroll to position [246, 0]
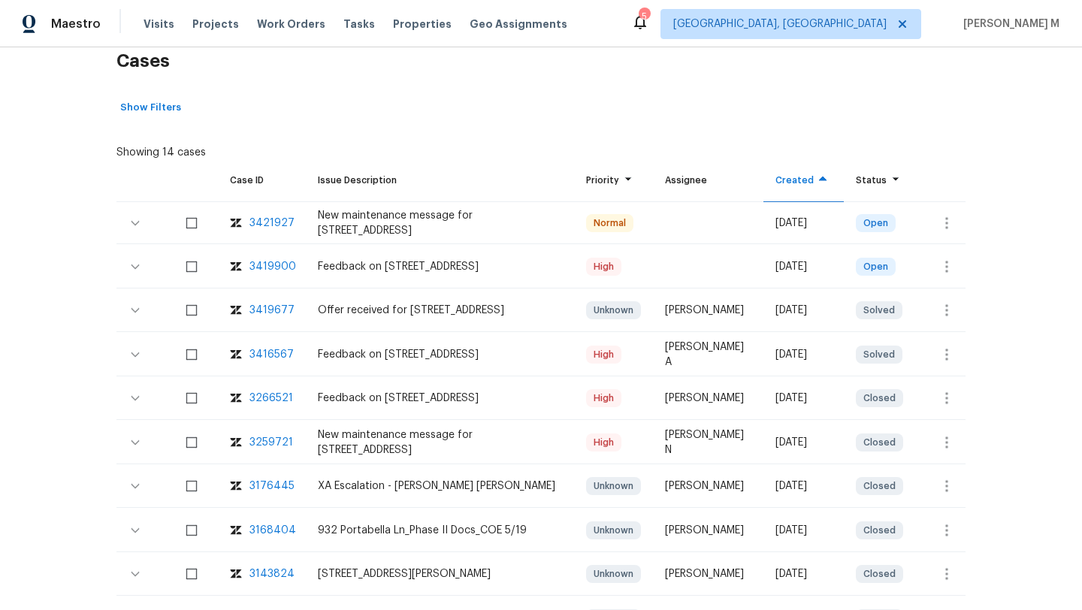
click at [274, 264] on div "3419900" at bounding box center [272, 266] width 47 height 15
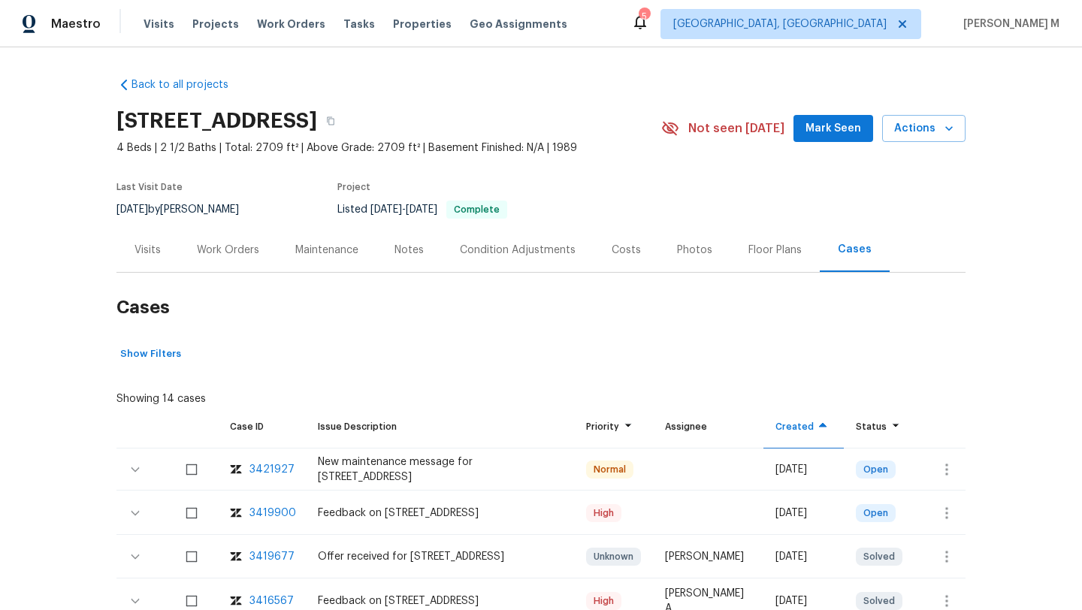
click at [222, 253] on div "Work Orders" at bounding box center [228, 250] width 62 height 15
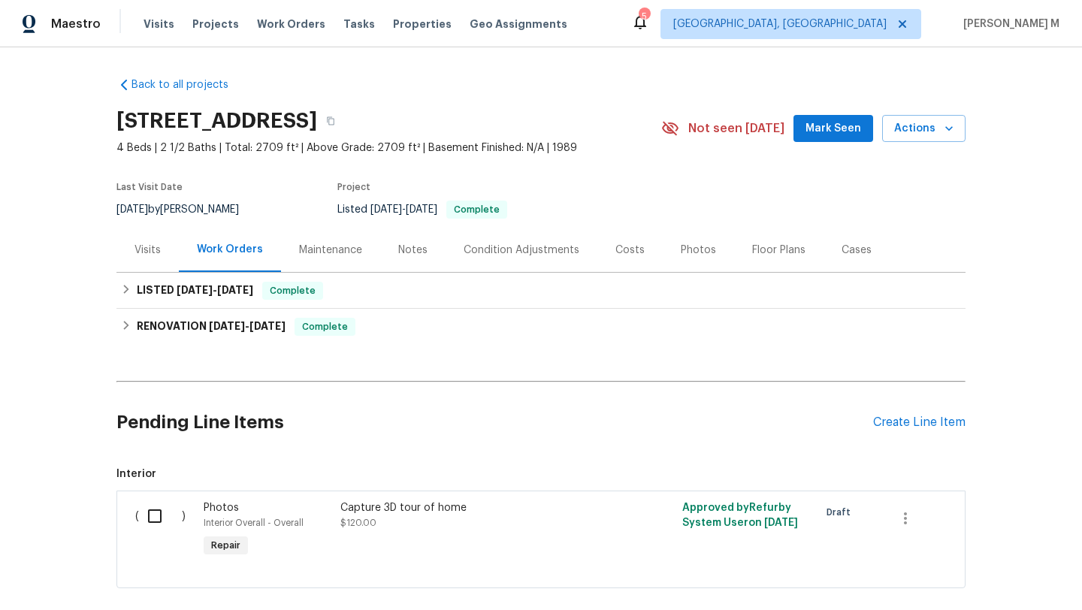
click at [157, 254] on div "Visits" at bounding box center [147, 250] width 62 height 44
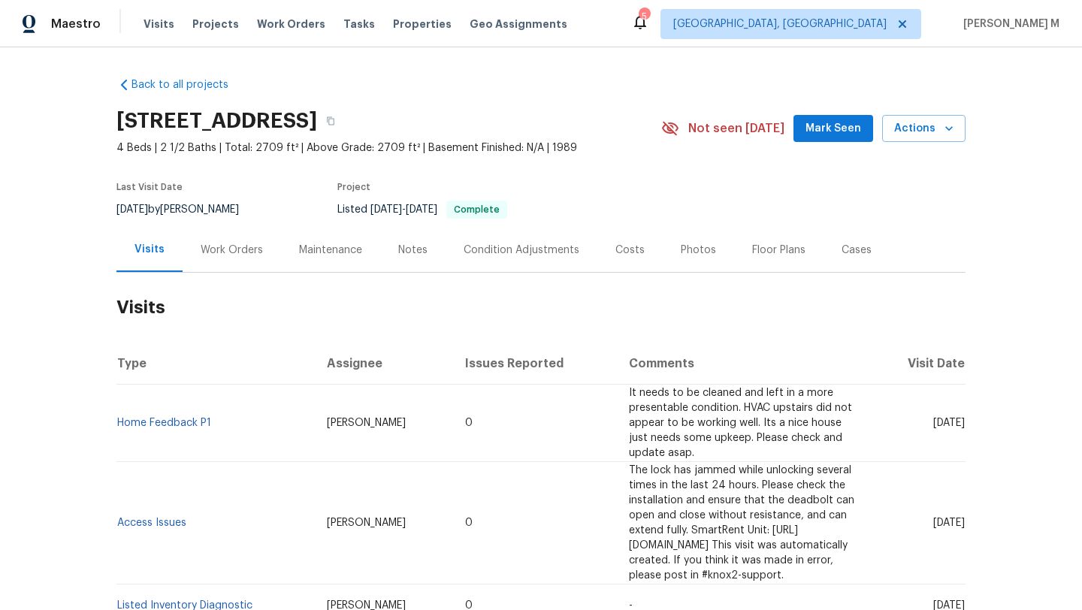
scroll to position [29, 0]
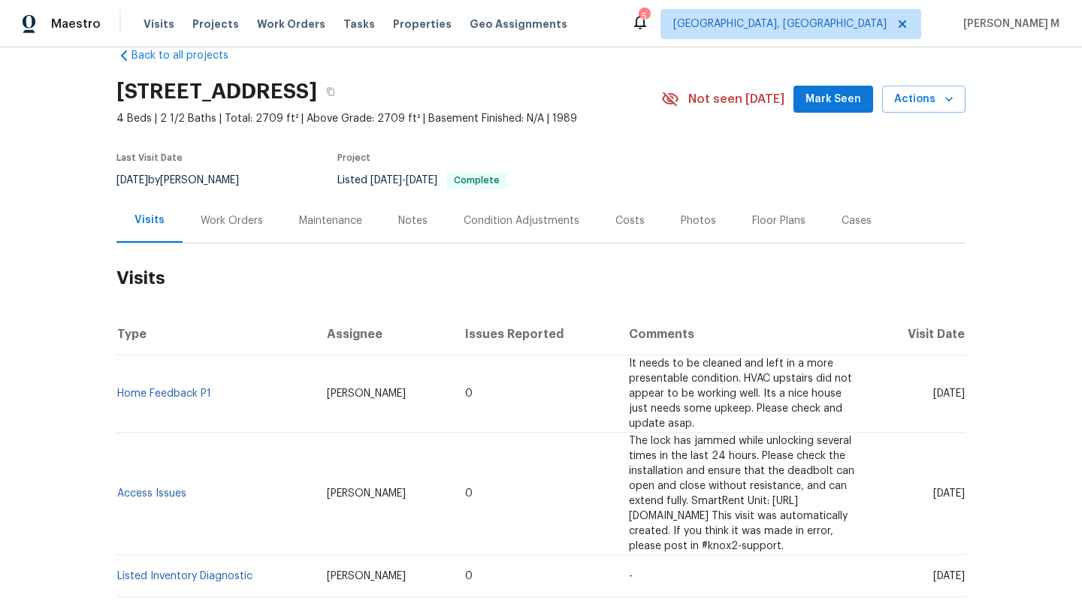
drag, startPoint x: 901, startPoint y: 382, endPoint x: 931, endPoint y: 379, distance: 30.2
click at [933, 388] on span "Fri, Aug 15 2025" at bounding box center [949, 393] width 32 height 11
copy span "Aug 15"
click at [240, 215] on div "Work Orders" at bounding box center [232, 220] width 62 height 15
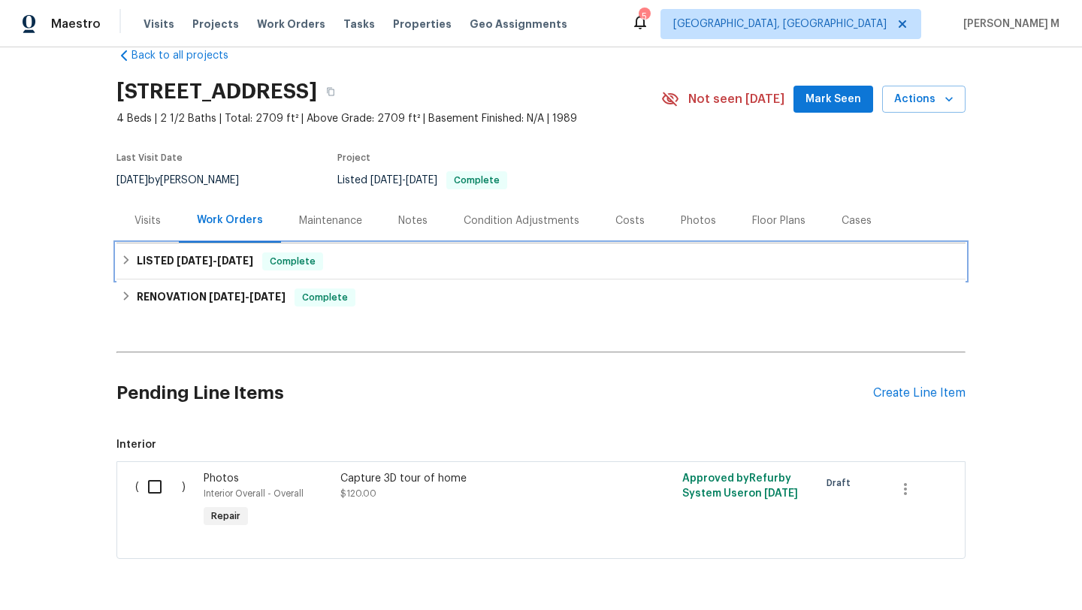
click at [244, 258] on span "7/7/25" at bounding box center [235, 260] width 36 height 11
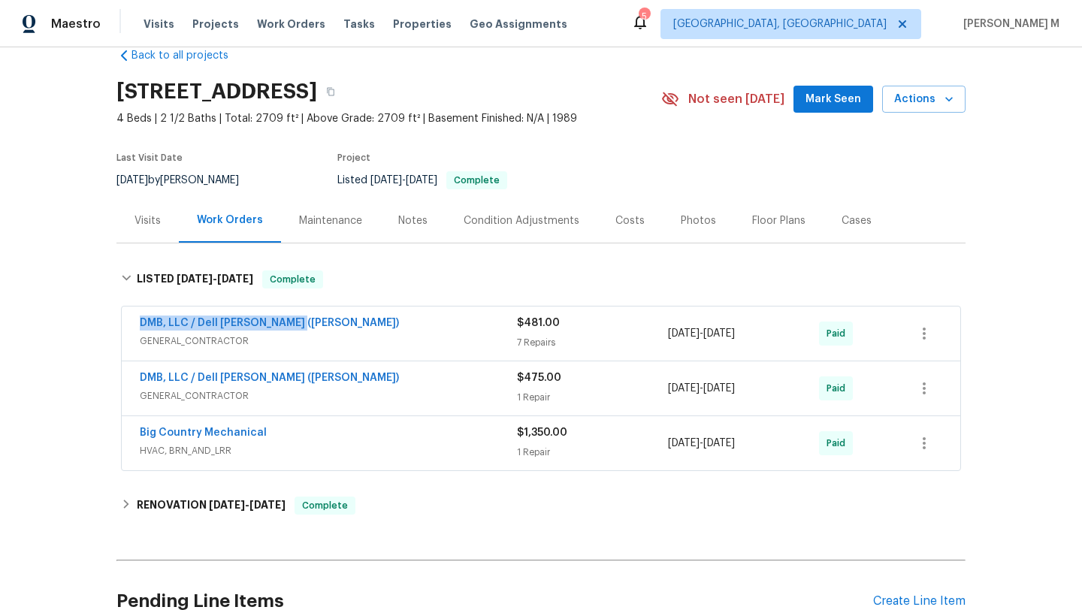
drag, startPoint x: 124, startPoint y: 323, endPoint x: 321, endPoint y: 323, distance: 197.5
click at [321, 323] on div "DMB, LLC / Dell Bryson (Heise) GENERAL_CONTRACTOR $481.00 7 Repairs 6/26/2025 -…" at bounding box center [541, 333] width 838 height 54
copy link "DMB, LLC / Dell Bryson (Heise)"
